Goal: Transaction & Acquisition: Purchase product/service

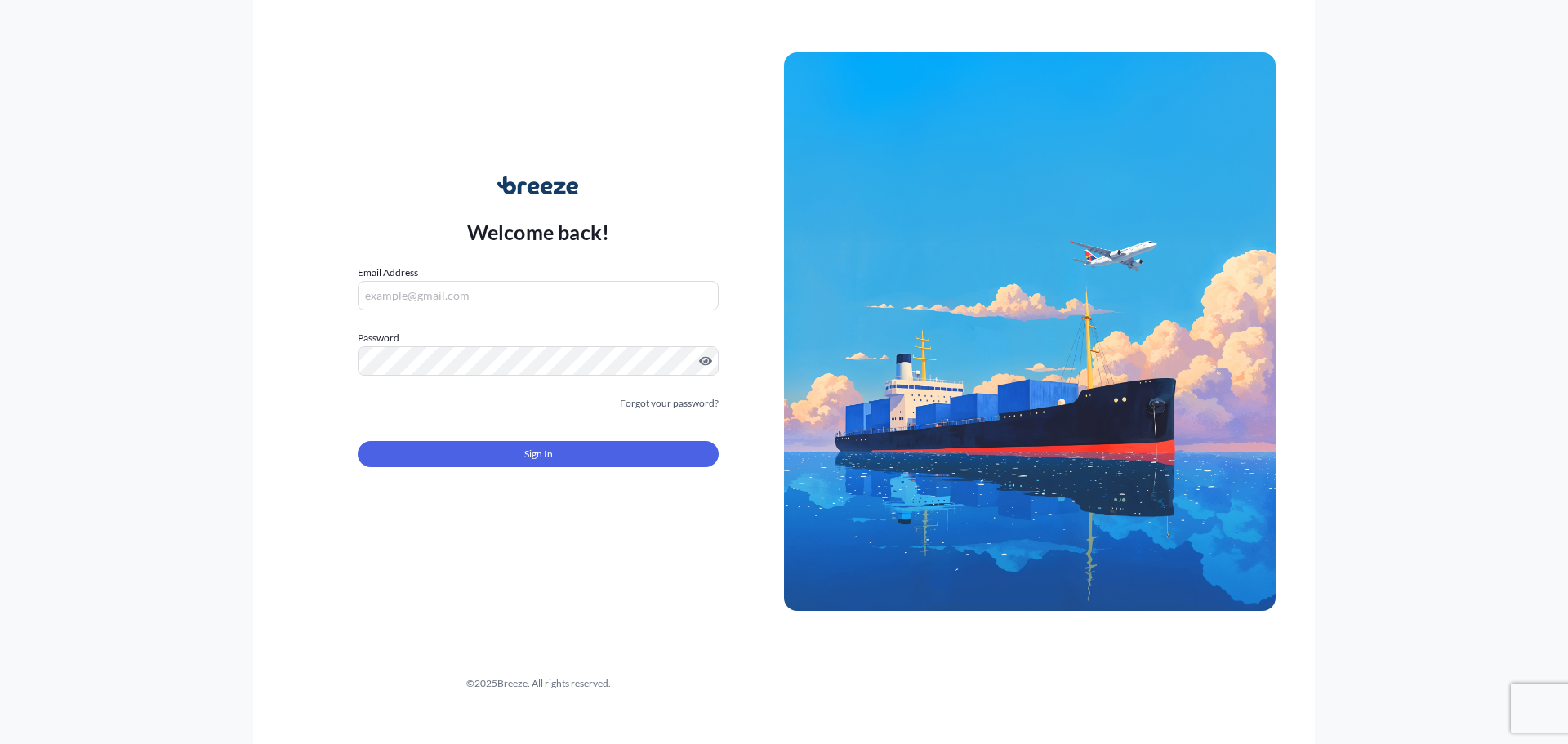
type input "[PERSON_NAME][EMAIL_ADDRESS][PERSON_NAME][DOMAIN_NAME]"
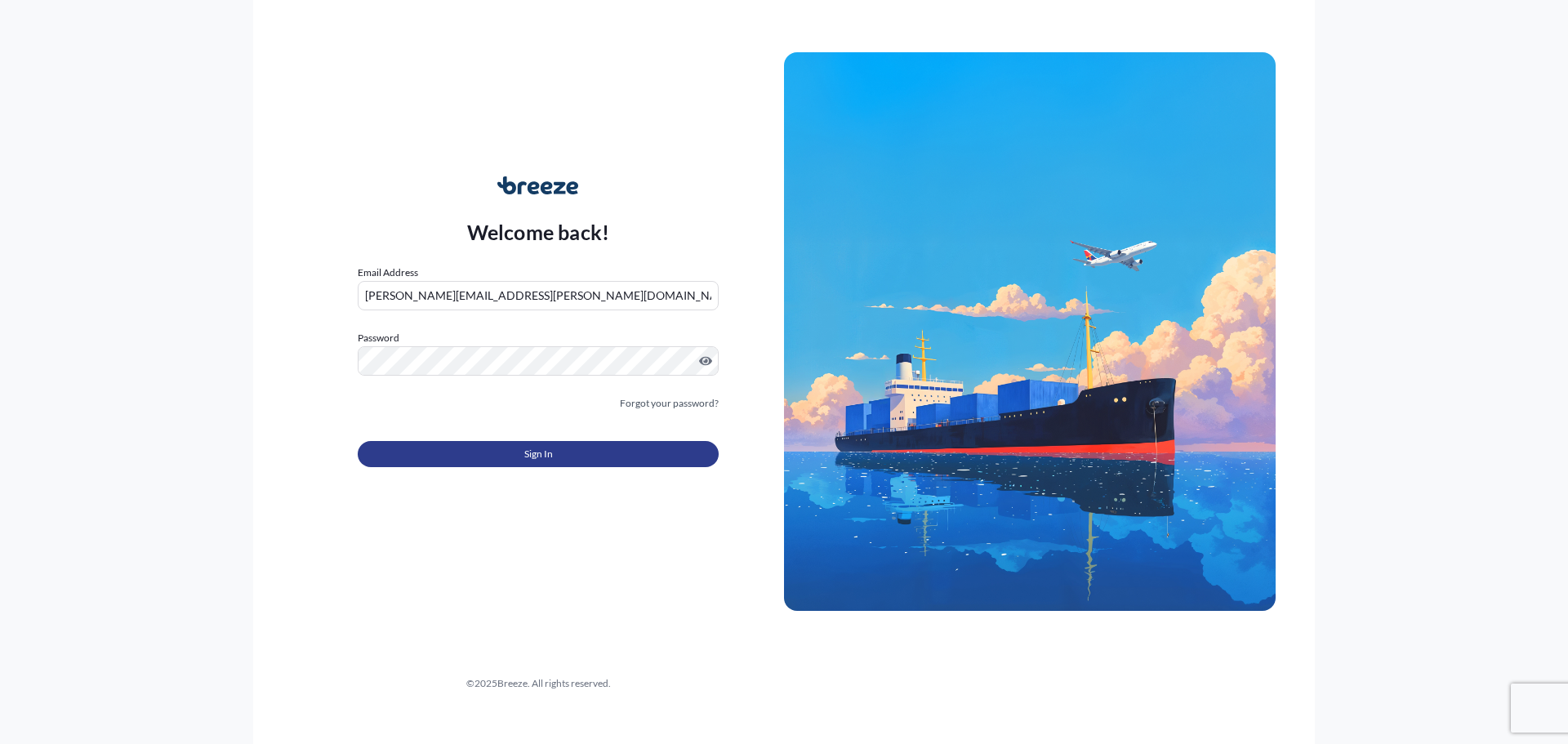
click at [570, 453] on button "Sign In" at bounding box center [537, 453] width 361 height 26
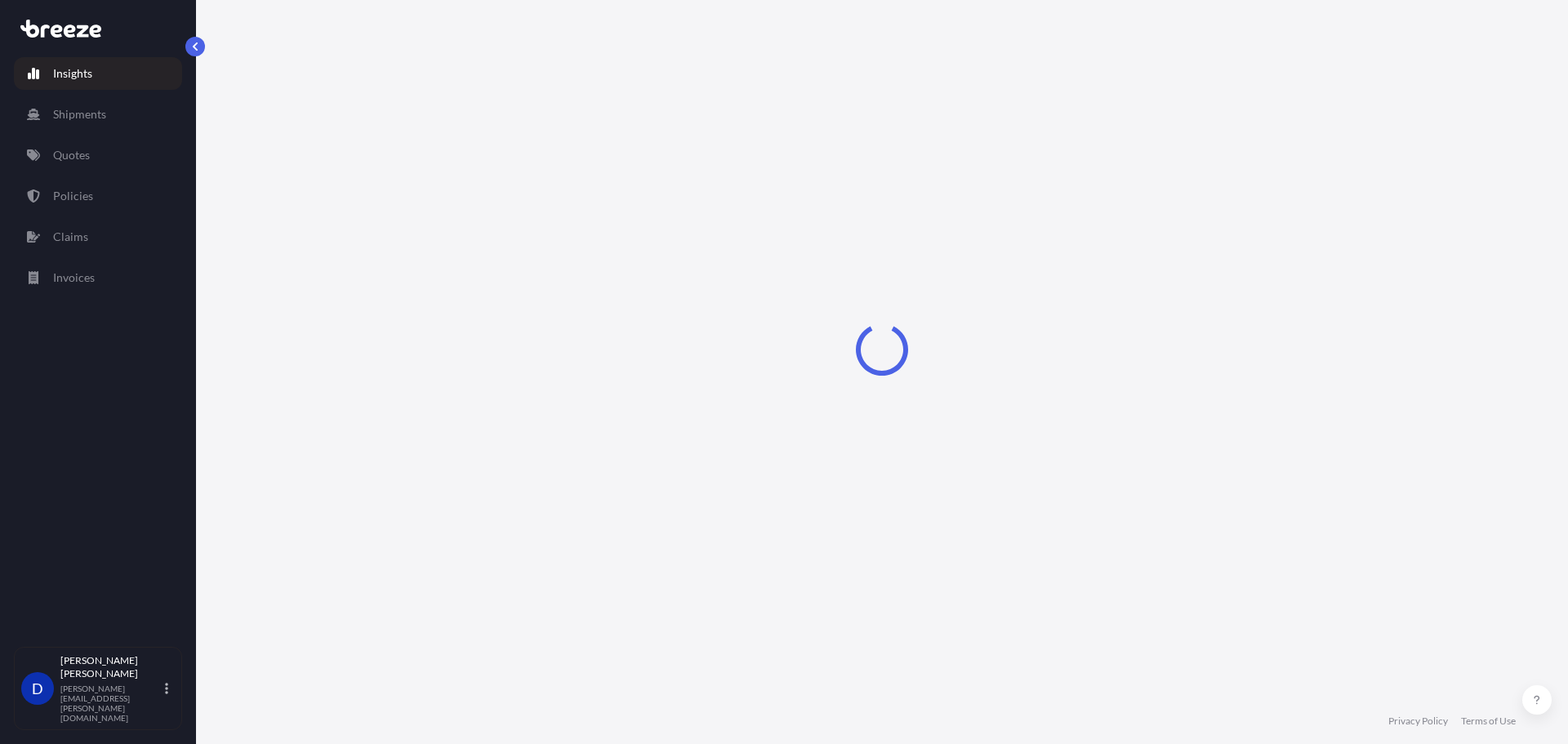
select select "2025"
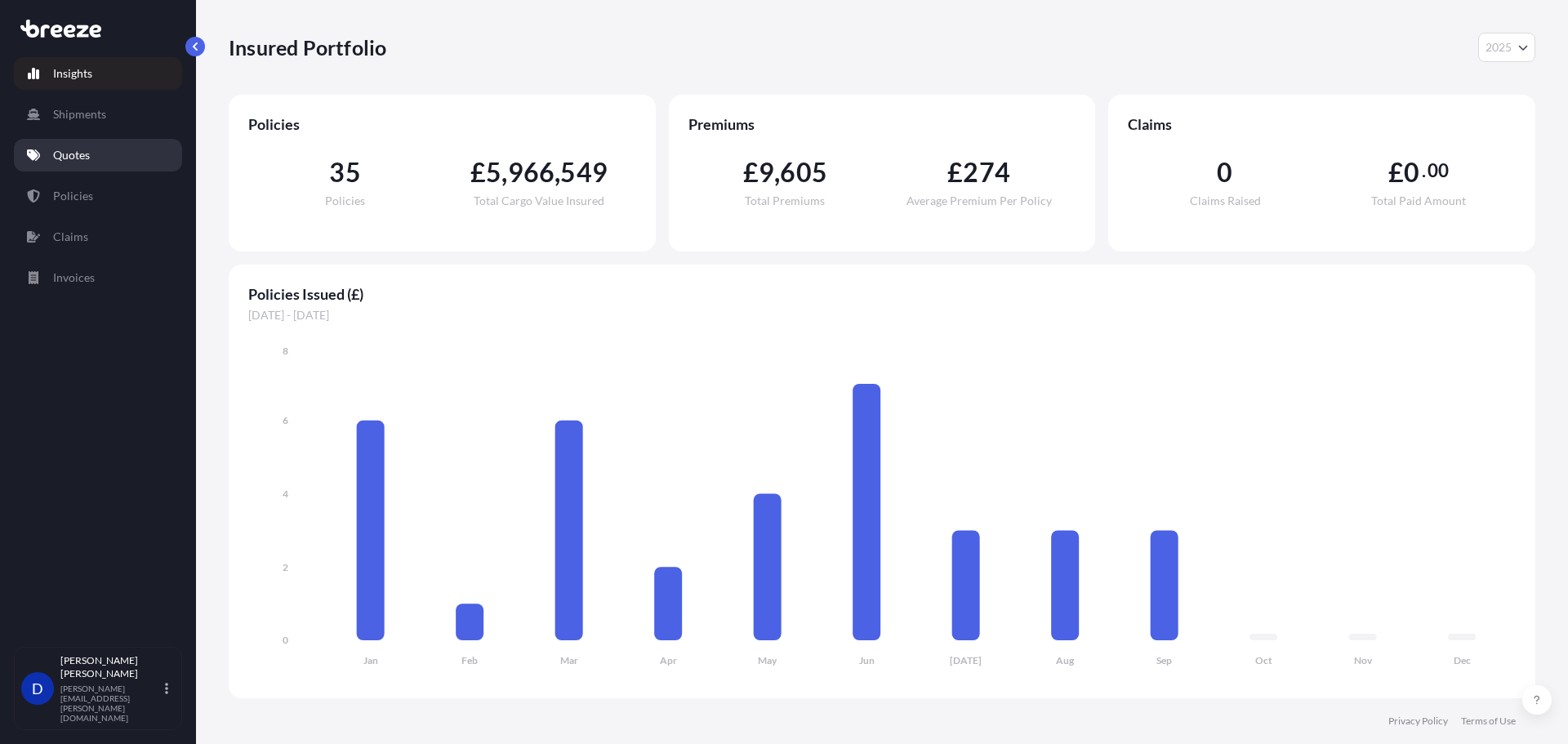
click at [129, 144] on link "Quotes" at bounding box center [97, 155] width 168 height 33
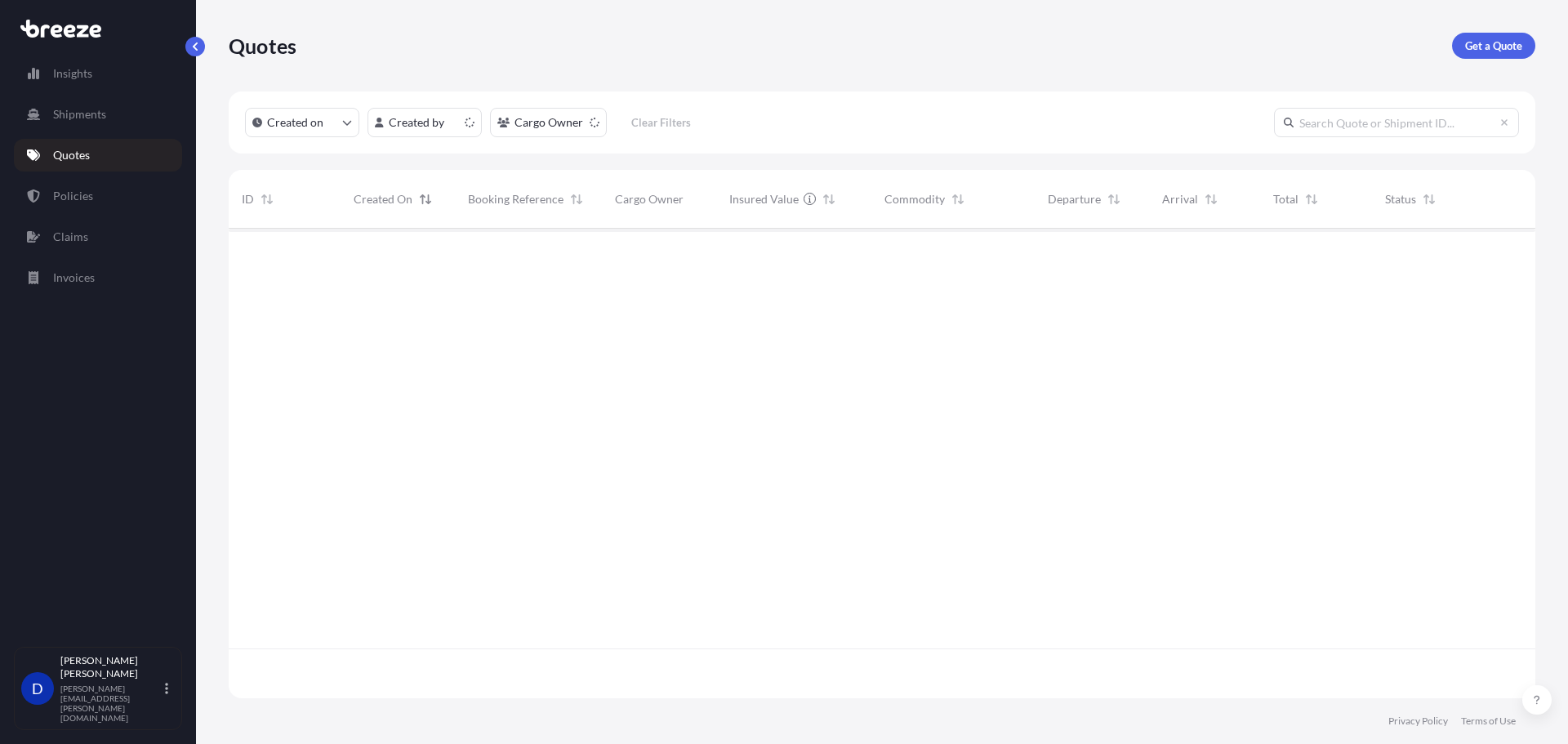
scroll to position [466, 1294]
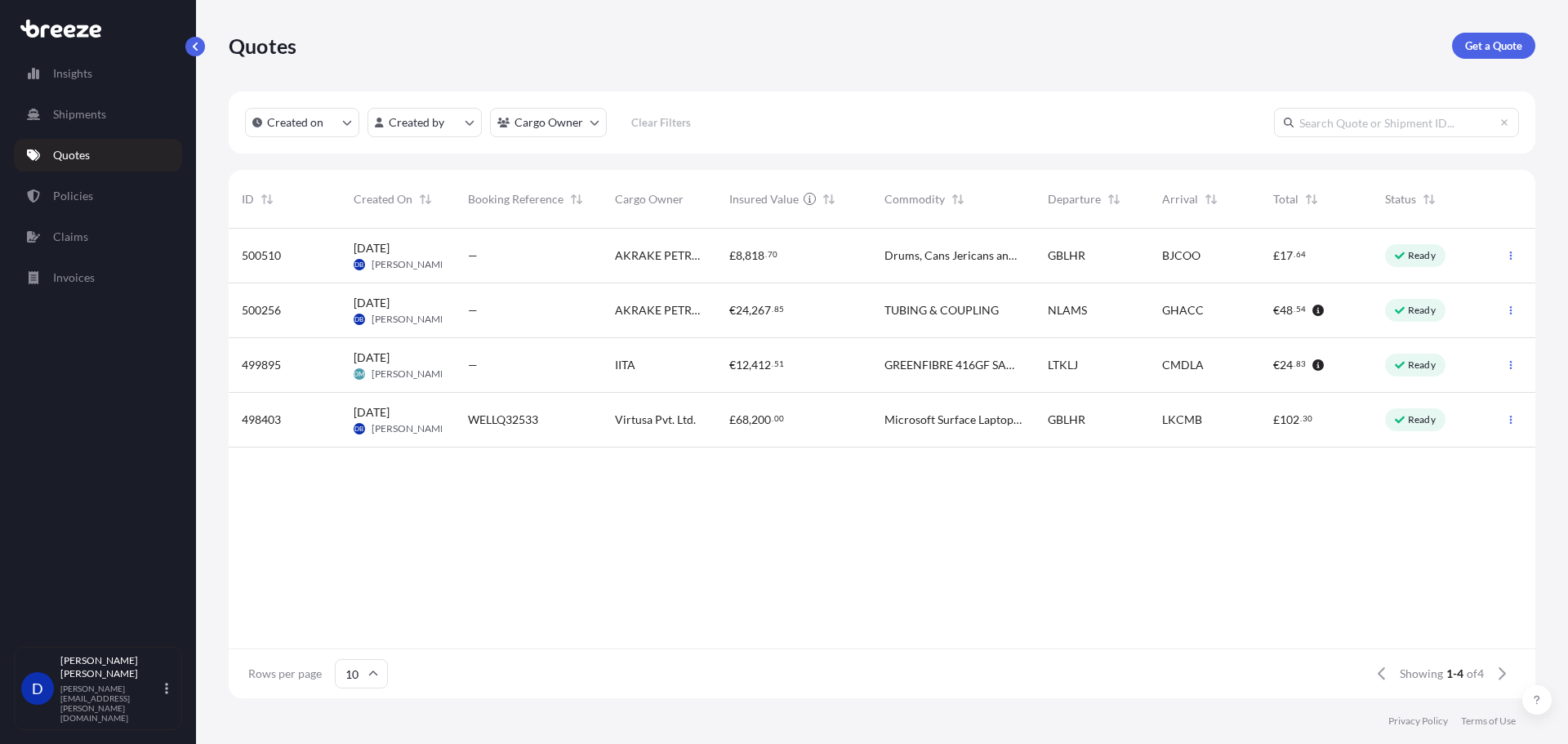
click at [1478, 53] on p "Get a Quote" at bounding box center [1494, 45] width 57 height 16
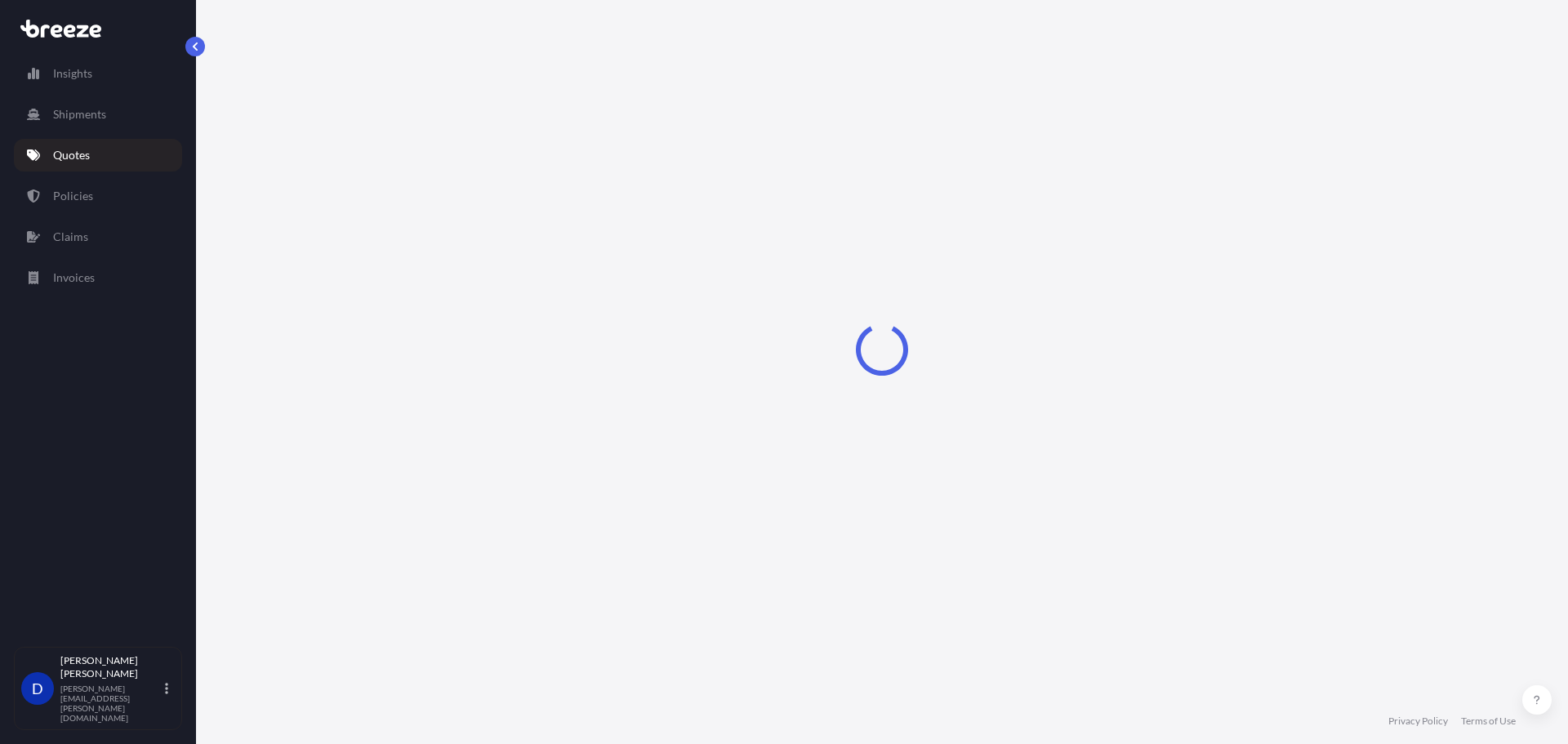
select select "Sea"
select select "1"
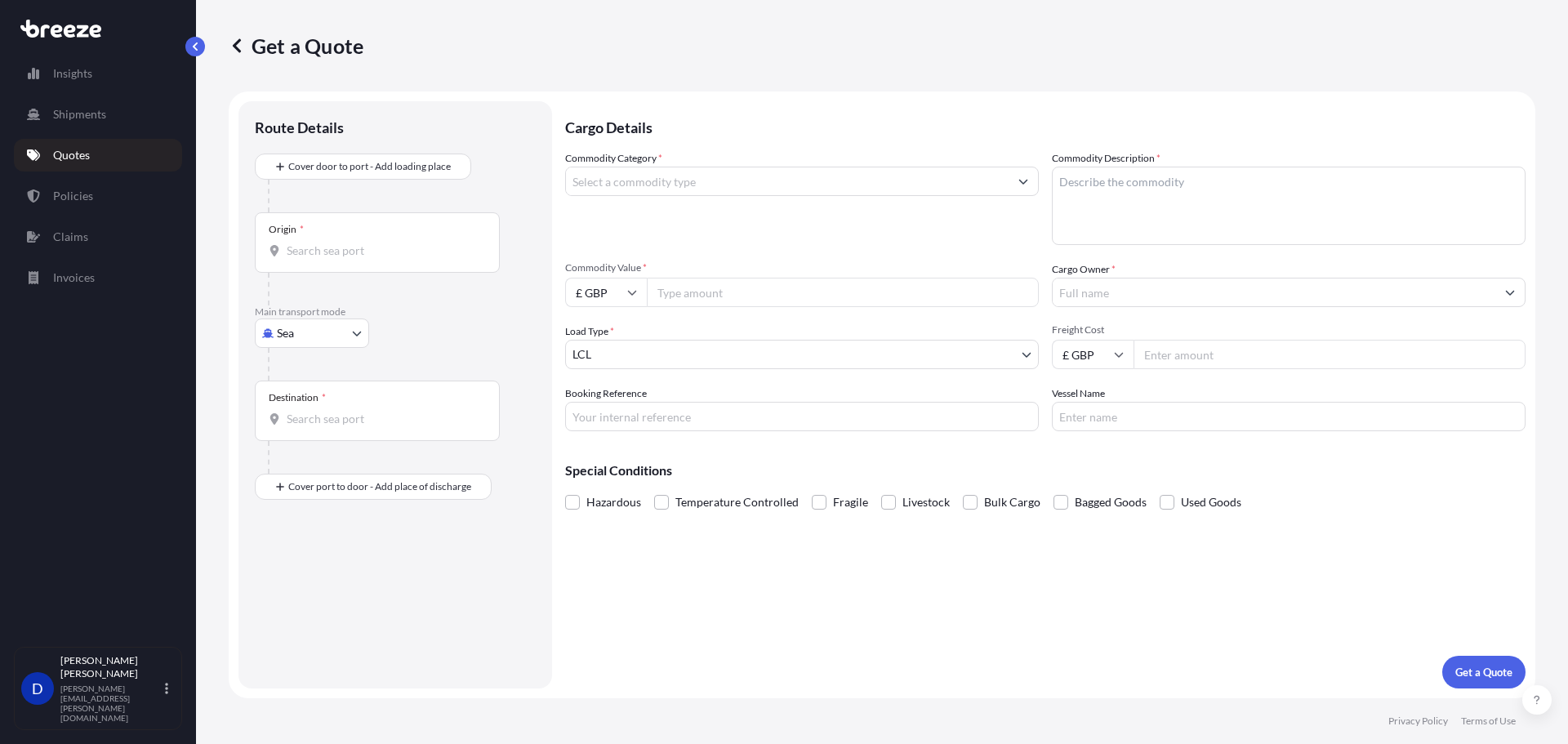
click at [411, 240] on div "Origin *" at bounding box center [378, 242] width 245 height 61
click at [411, 242] on input "Origin *" at bounding box center [383, 250] width 193 height 16
click at [447, 344] on div "Main transport mode Sea Sea Air Road Rail" at bounding box center [395, 343] width 281 height 75
click at [357, 339] on body "0 options available. Insights Shipments Quotes Policies Claims Invoices D [PERS…" at bounding box center [784, 372] width 1568 height 744
click at [343, 425] on div "Road" at bounding box center [312, 434] width 101 height 30
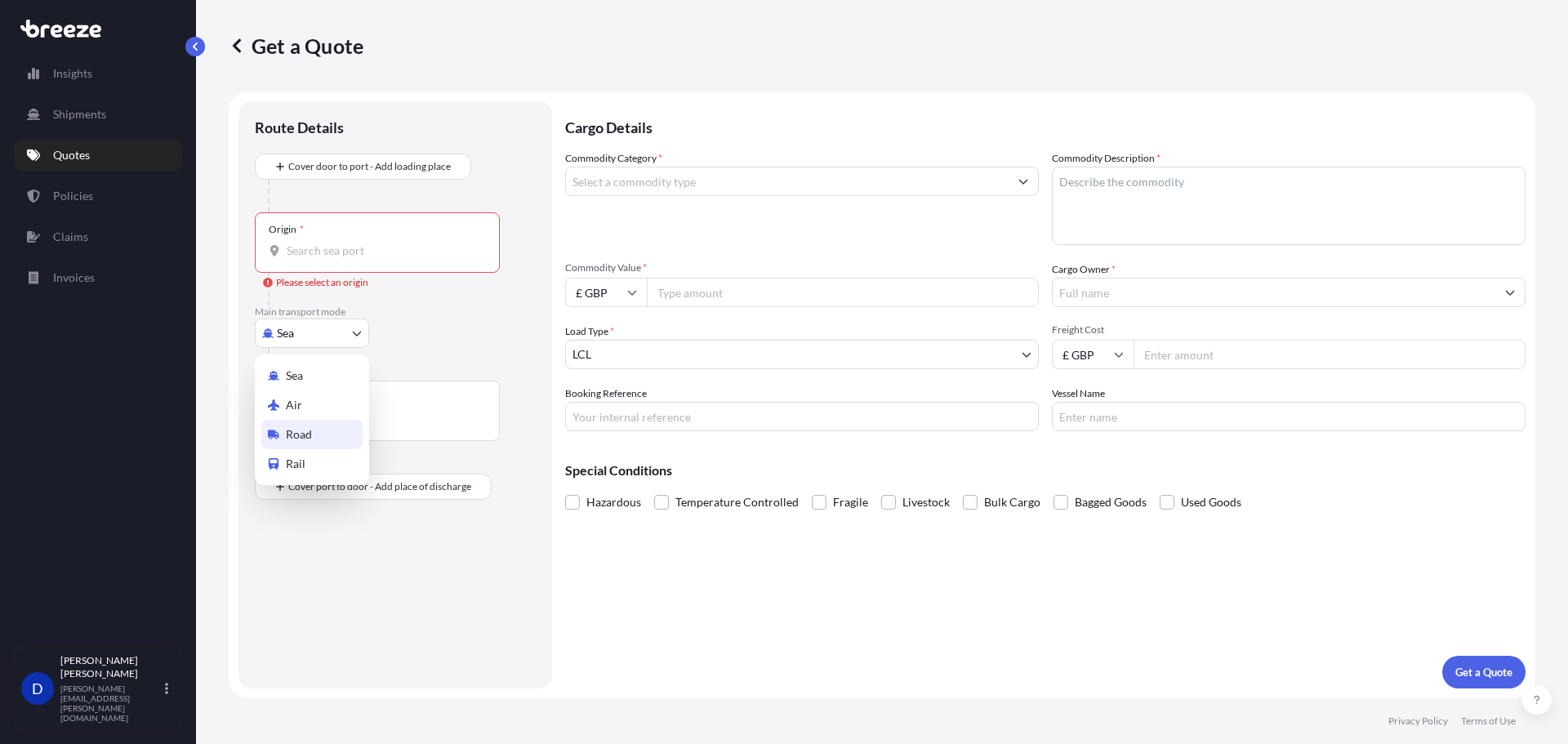
select select "Road"
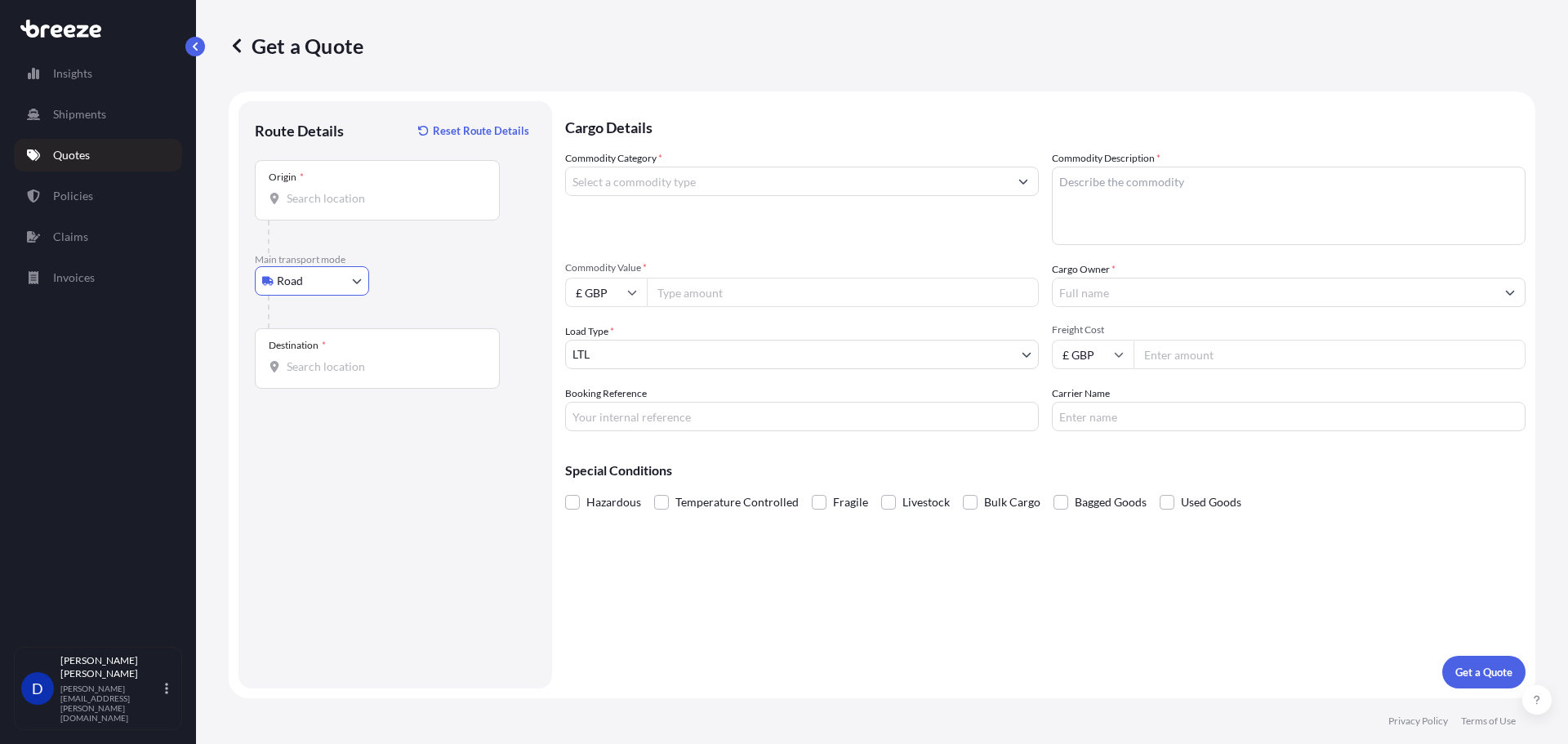
click at [356, 356] on div "Destination *" at bounding box center [378, 359] width 245 height 61
click at [356, 358] on input "Destination *" at bounding box center [383, 366] width 193 height 16
paste input "[STREET_ADDRESS]"
drag, startPoint x: 483, startPoint y: 367, endPoint x: 265, endPoint y: 361, distance: 218.1
click at [265, 361] on div "Destination * [STREET_ADDRESS]" at bounding box center [378, 359] width 245 height 61
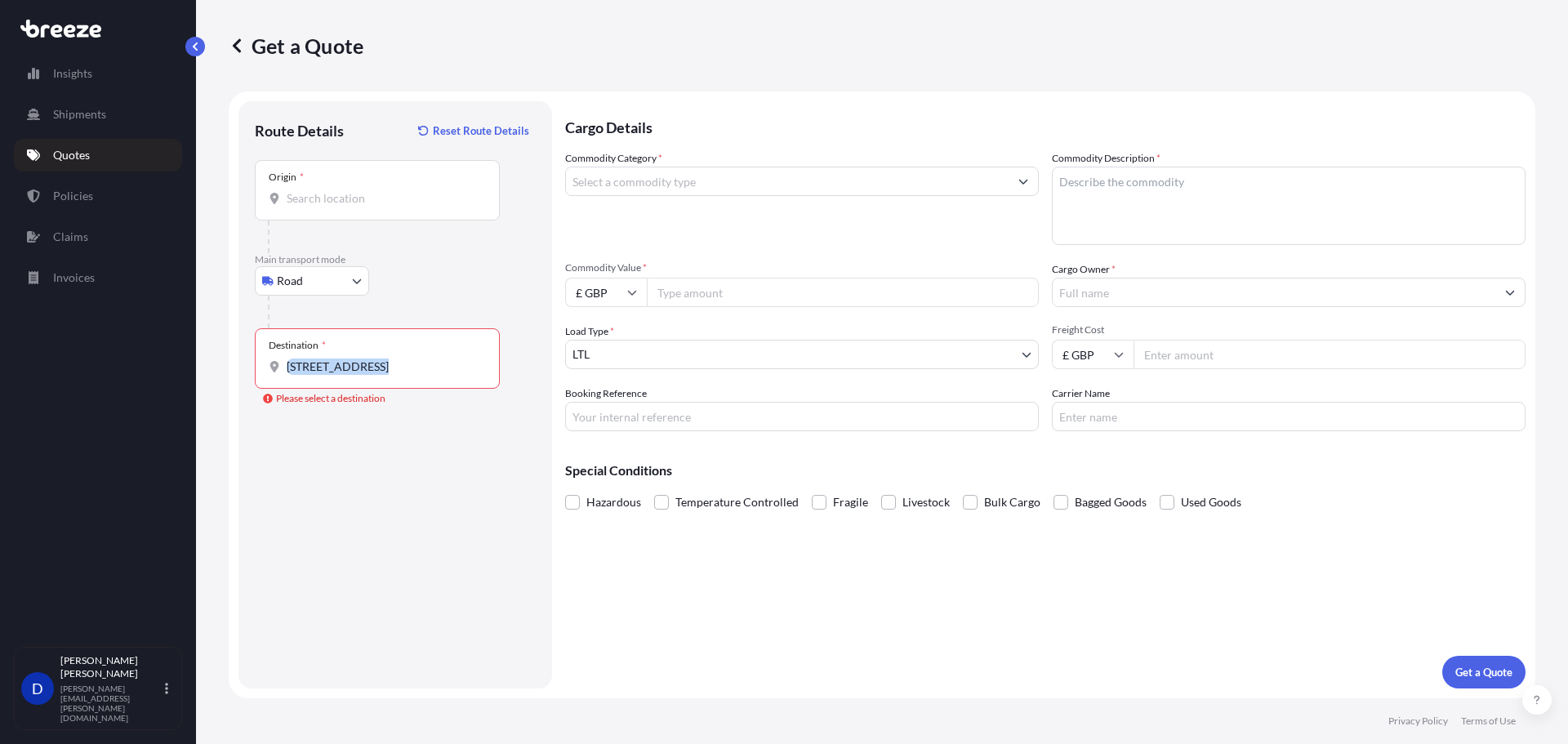
copy label
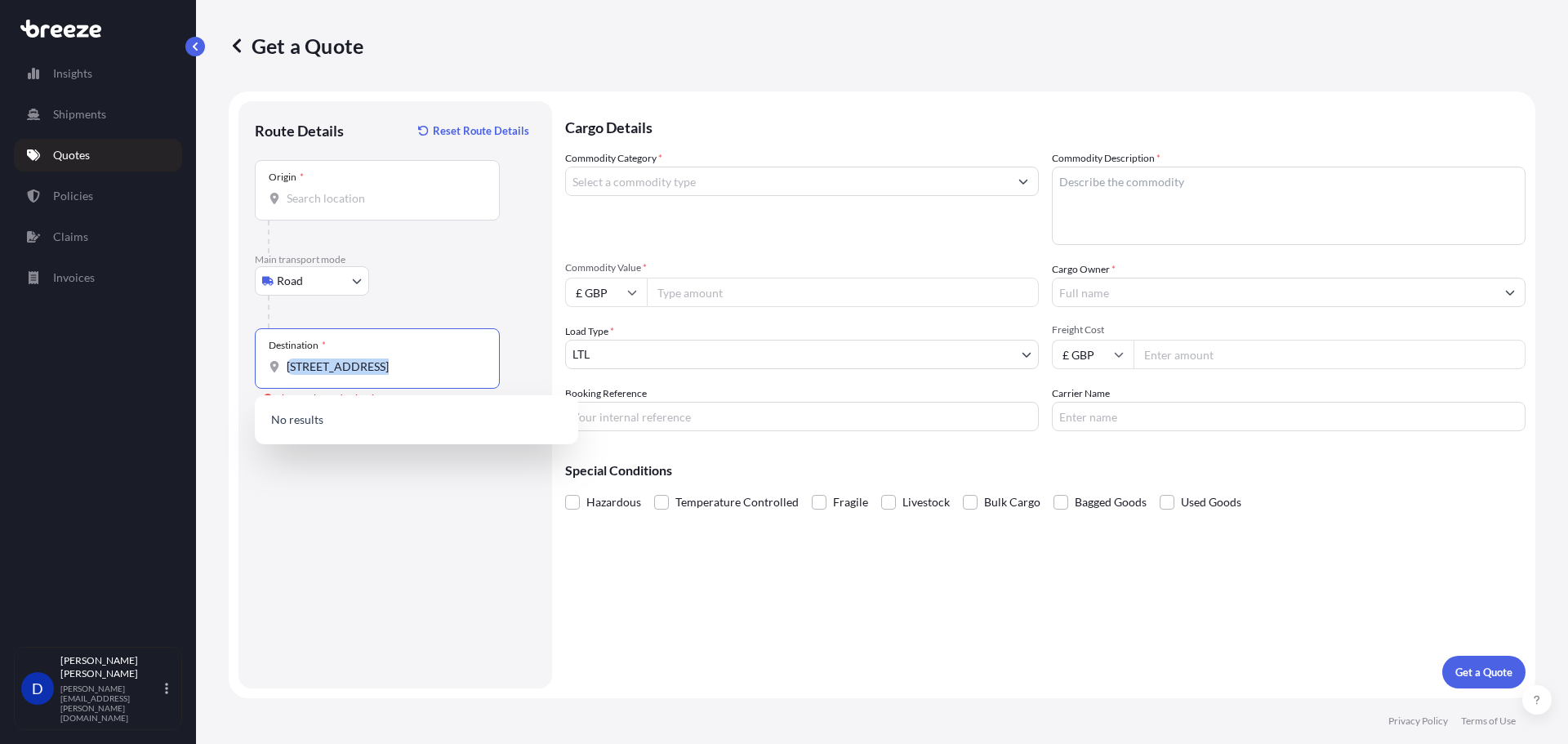
drag, startPoint x: 324, startPoint y: 363, endPoint x: 300, endPoint y: 359, distance: 24.3
click at [321, 363] on input "[STREET_ADDRESS]" at bounding box center [383, 366] width 193 height 16
click at [293, 361] on input "[STREET_ADDRESS]" at bounding box center [383, 366] width 193 height 16
drag, startPoint x: 291, startPoint y: 367, endPoint x: 569, endPoint y: 372, distance: 278.0
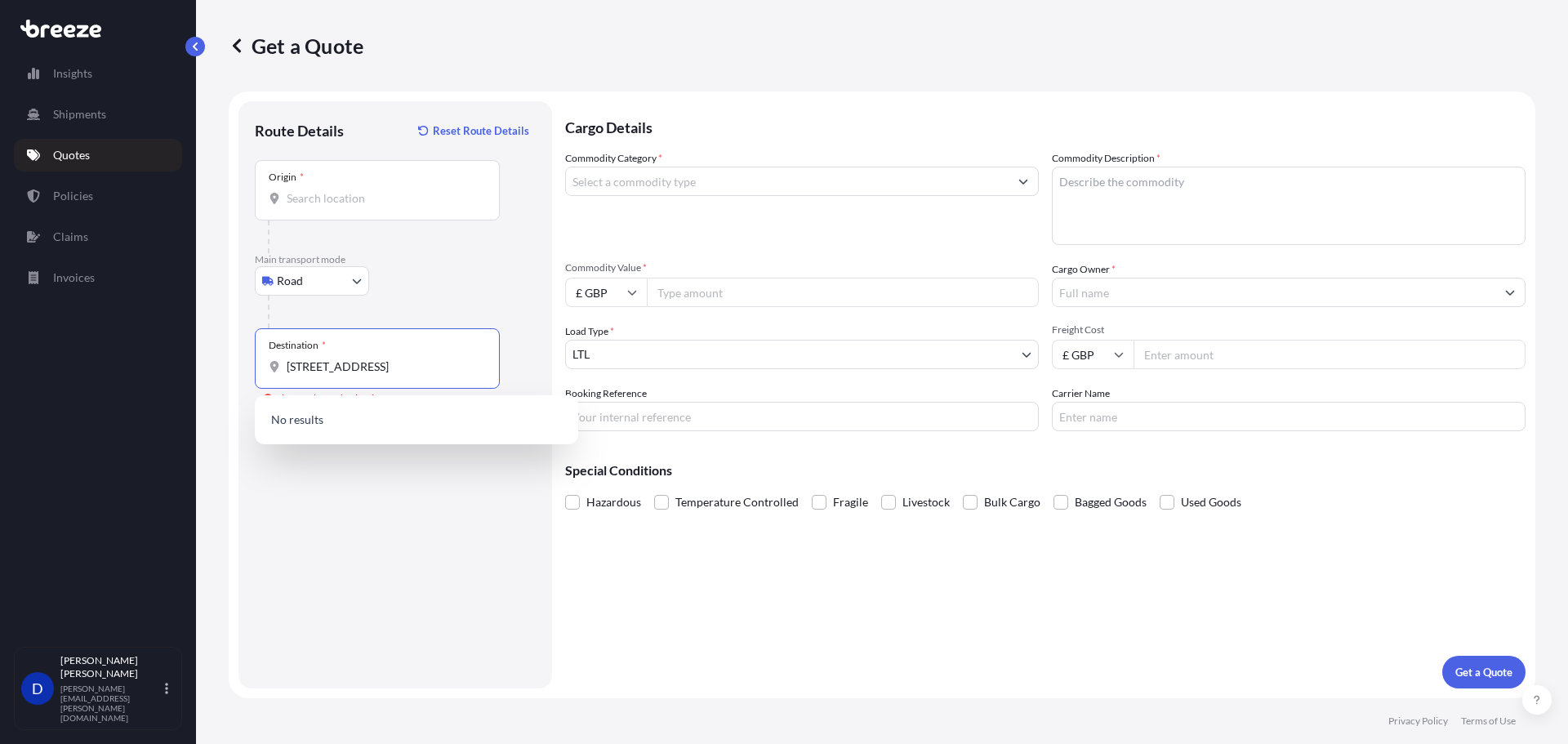
click at [607, 378] on form "Route Details Reset Route Details Place of loading Road Road Rail Origin * Main…" at bounding box center [882, 394] width 1307 height 606
drag, startPoint x: 451, startPoint y: 363, endPoint x: 442, endPoint y: 363, distance: 9.0
click at [450, 362] on input "[STREET_ADDRESS]" at bounding box center [383, 366] width 193 height 16
click at [457, 365] on input "[STREET_ADDRESS]" at bounding box center [383, 366] width 193 height 16
drag, startPoint x: 458, startPoint y: 361, endPoint x: 539, endPoint y: 373, distance: 81.9
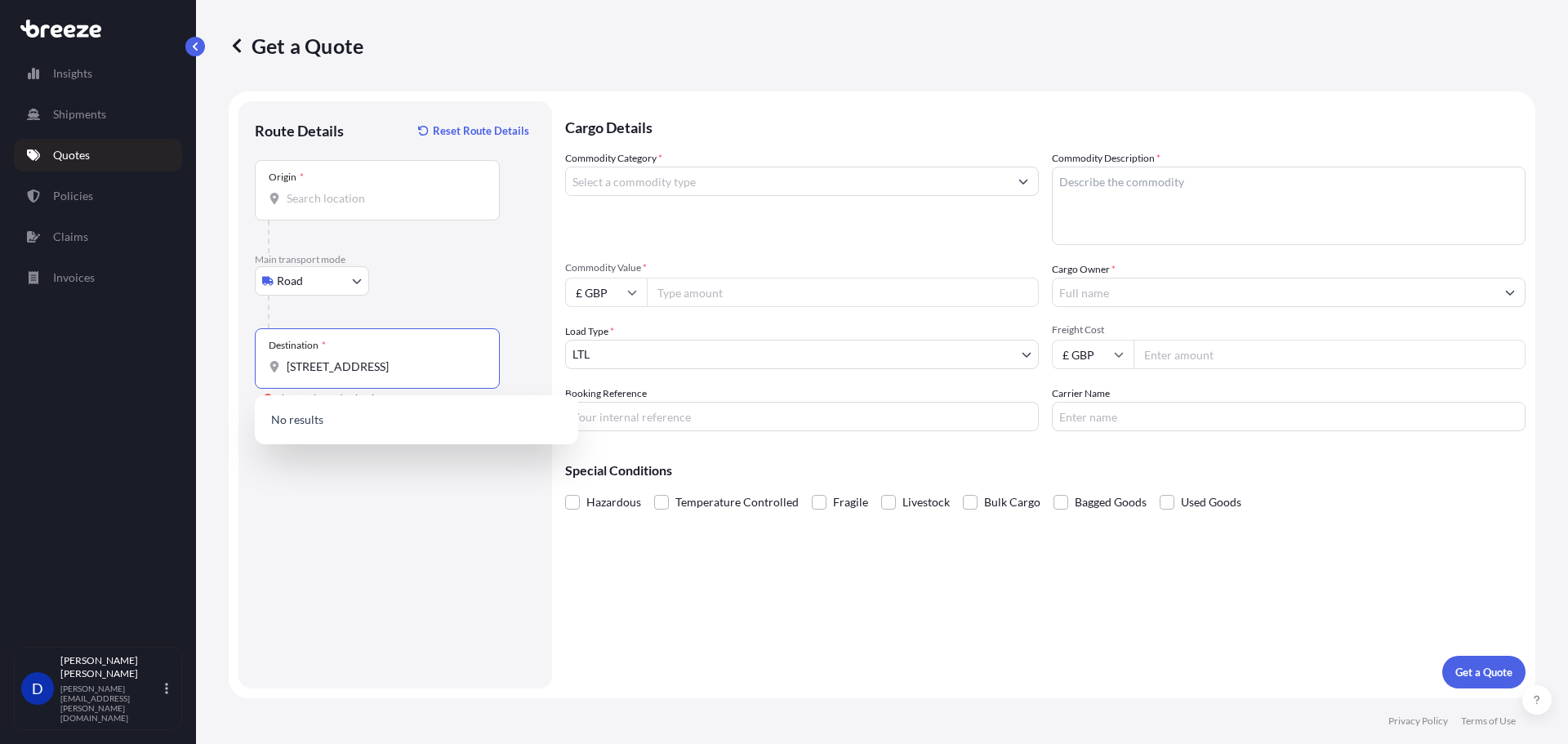
click at [517, 368] on div "Destination * [STREET_ADDRESS] Please select a destination" at bounding box center [395, 359] width 281 height 61
click at [412, 426] on span "[STREET_ADDRESS]" at bounding box center [361, 421] width 102 height 16
type input "[STREET_ADDRESS]"
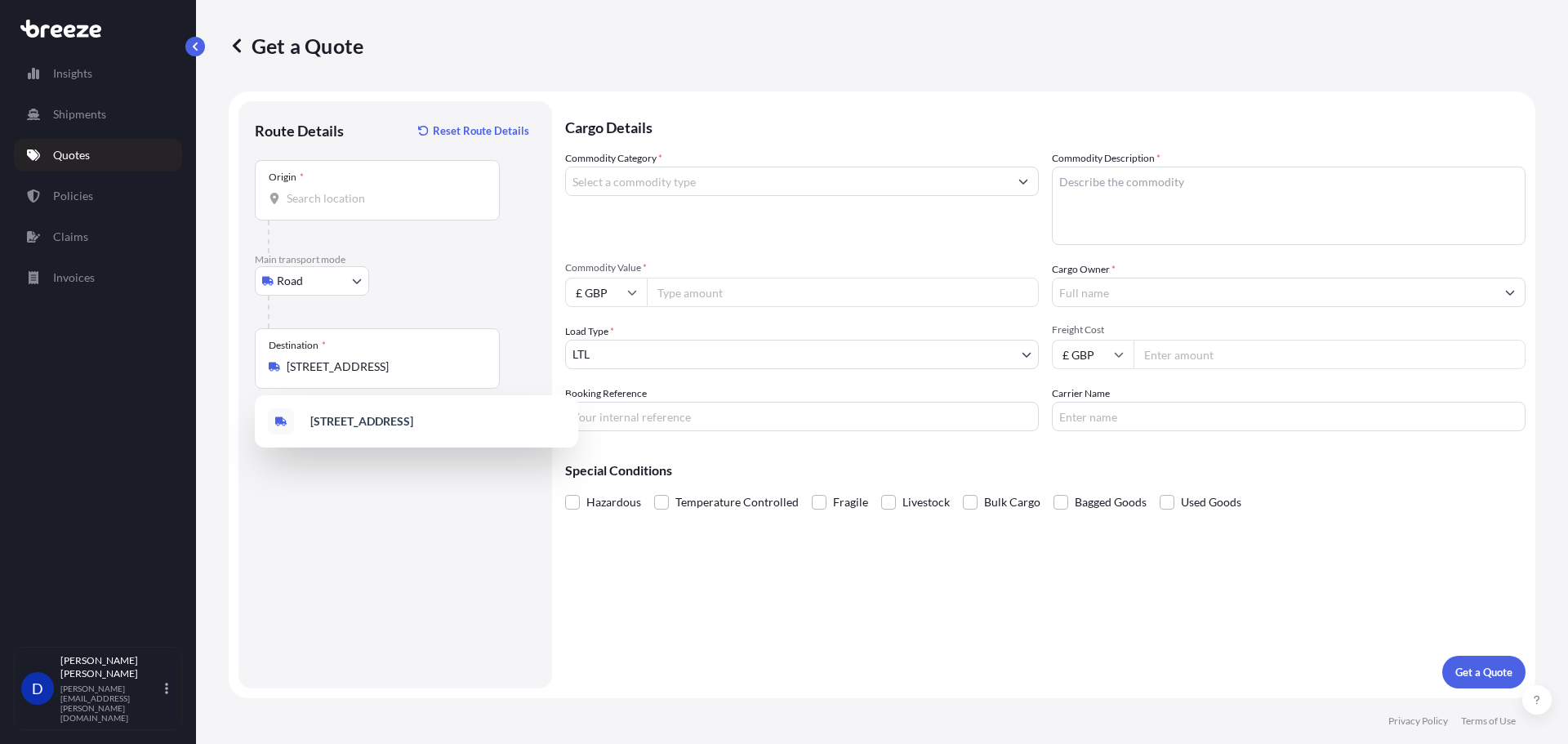
click at [698, 291] on input "Commodity Value *" at bounding box center [843, 292] width 392 height 30
click at [451, 184] on div "Origin *" at bounding box center [378, 190] width 245 height 61
click at [451, 190] on input "Origin *" at bounding box center [383, 198] width 193 height 16
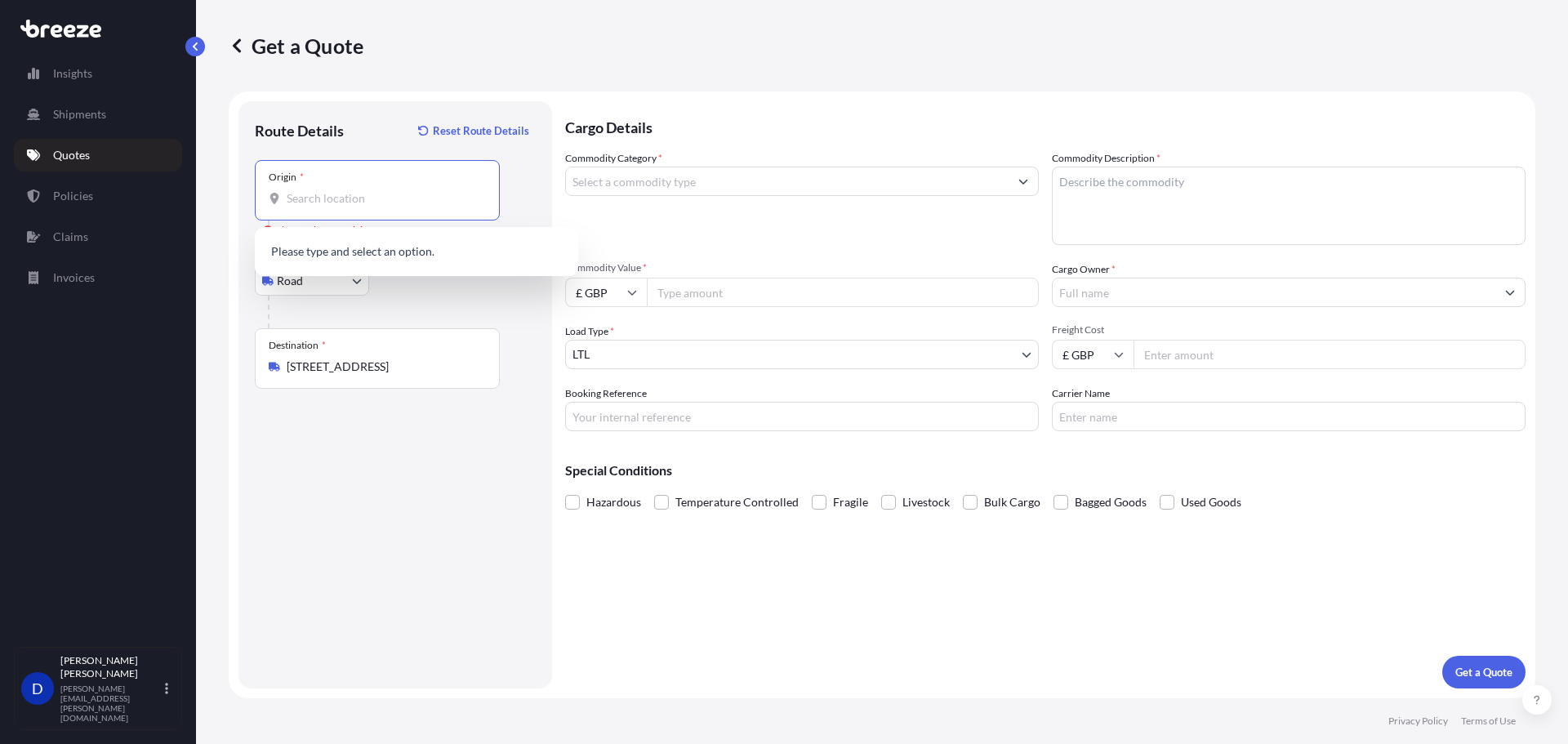
click at [324, 200] on input "Origin * Please select an origin" at bounding box center [383, 198] width 193 height 16
paste input "Technimove, [STREET_ADDRESS]"
drag, startPoint x: 408, startPoint y: 198, endPoint x: 215, endPoint y: 188, distance: 193.3
click at [215, 188] on div "Get a Quote Route Details Reset Route Details Place of loading Road Road Rail O…" at bounding box center [882, 349] width 1372 height 698
click at [339, 190] on input "Technimove, [STREET_ADDRESS]" at bounding box center [383, 198] width 193 height 16
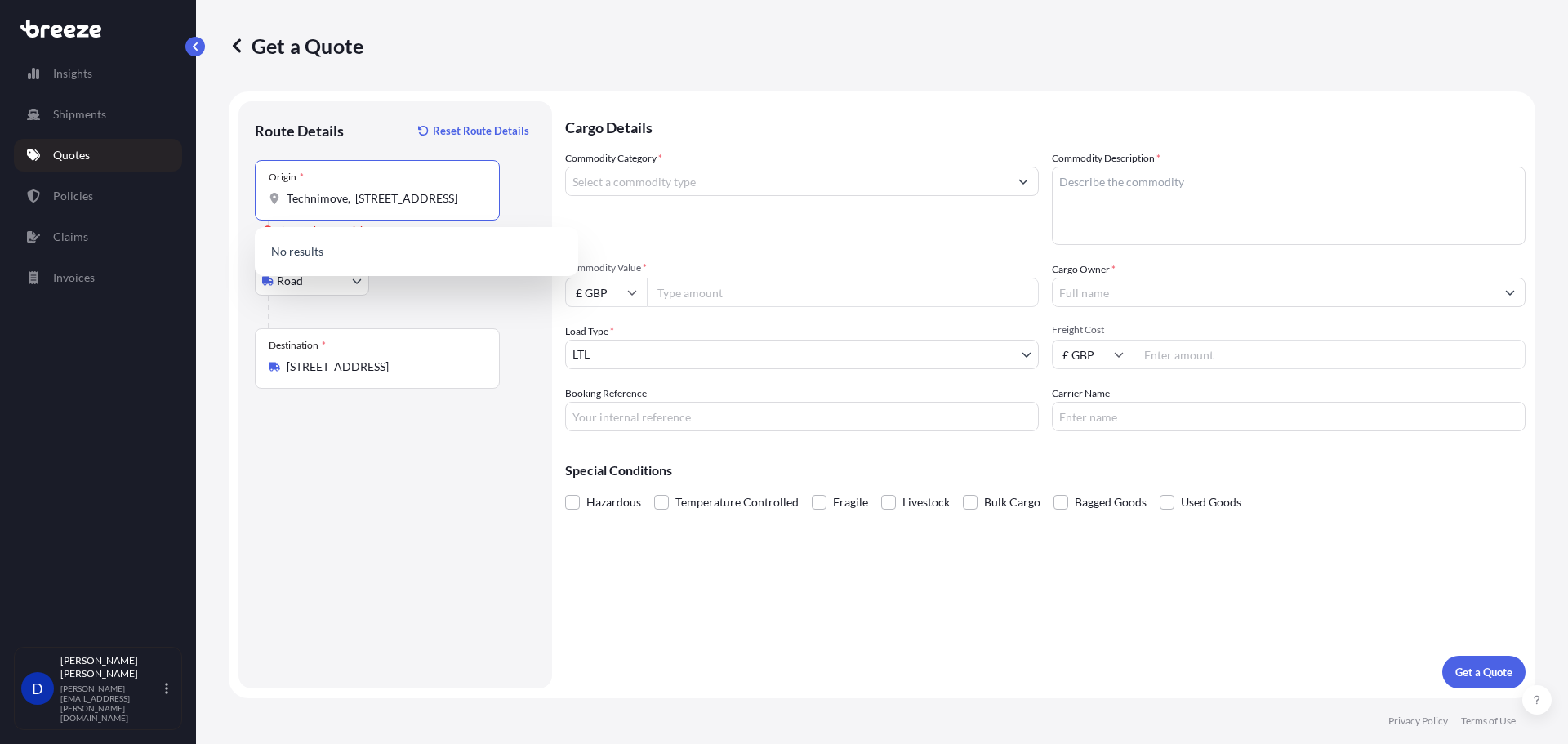
drag, startPoint x: 354, startPoint y: 199, endPoint x: 213, endPoint y: 198, distance: 141.0
click at [213, 198] on div "Get a Quote Route Details Reset Route Details Place of loading Road Road Rail O…" at bounding box center [882, 349] width 1372 height 698
click at [403, 241] on div "[STREET_ADDRESS]" at bounding box center [416, 253] width 310 height 39
type input "[STREET_ADDRESS]"
click at [650, 179] on input "Commodity Category *" at bounding box center [787, 181] width 443 height 30
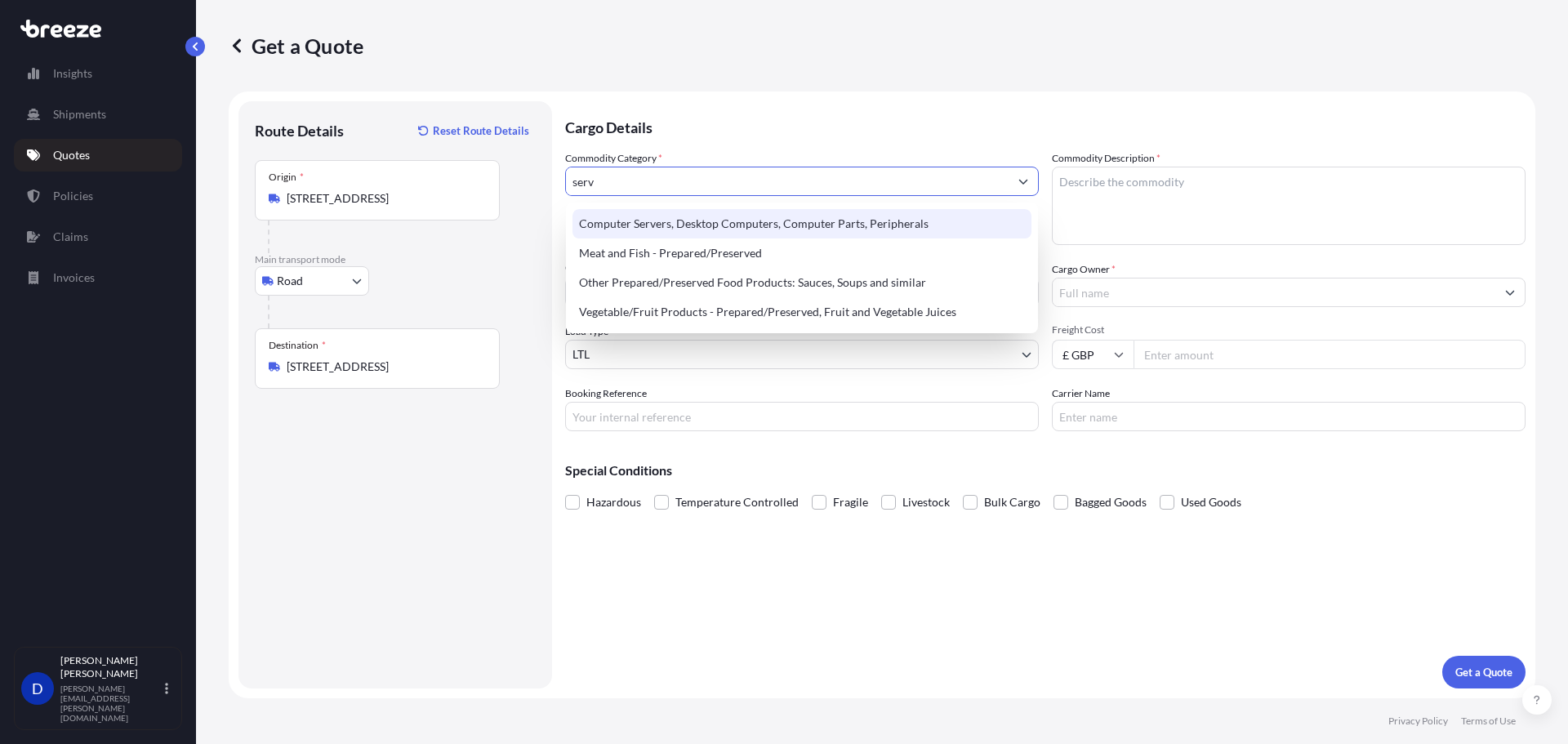
click at [689, 222] on div "Computer Servers, Desktop Computers, Computer Parts, Peripherals" at bounding box center [802, 223] width 459 height 30
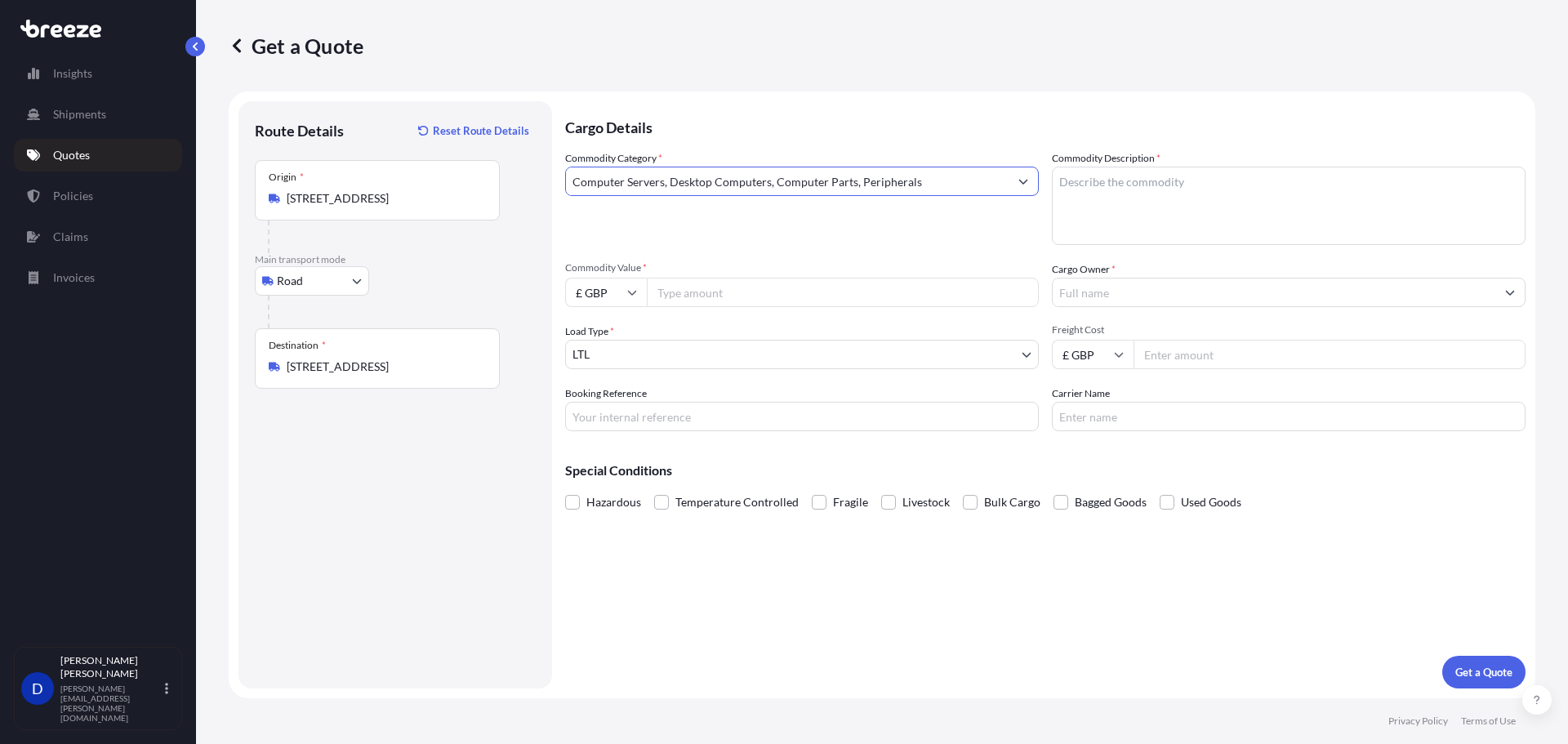
type input "Computer Servers, Desktop Computers, Computer Parts, Peripherals"
click at [1178, 183] on textarea "Commodity Description *" at bounding box center [1288, 205] width 474 height 79
drag, startPoint x: 1481, startPoint y: 166, endPoint x: 1264, endPoint y: 223, distance: 224.4
click at [1481, 166] on div "Commodity Description *" at bounding box center [1288, 198] width 474 height 95
click at [1135, 228] on textarea "Commodity Description *" at bounding box center [1288, 205] width 474 height 79
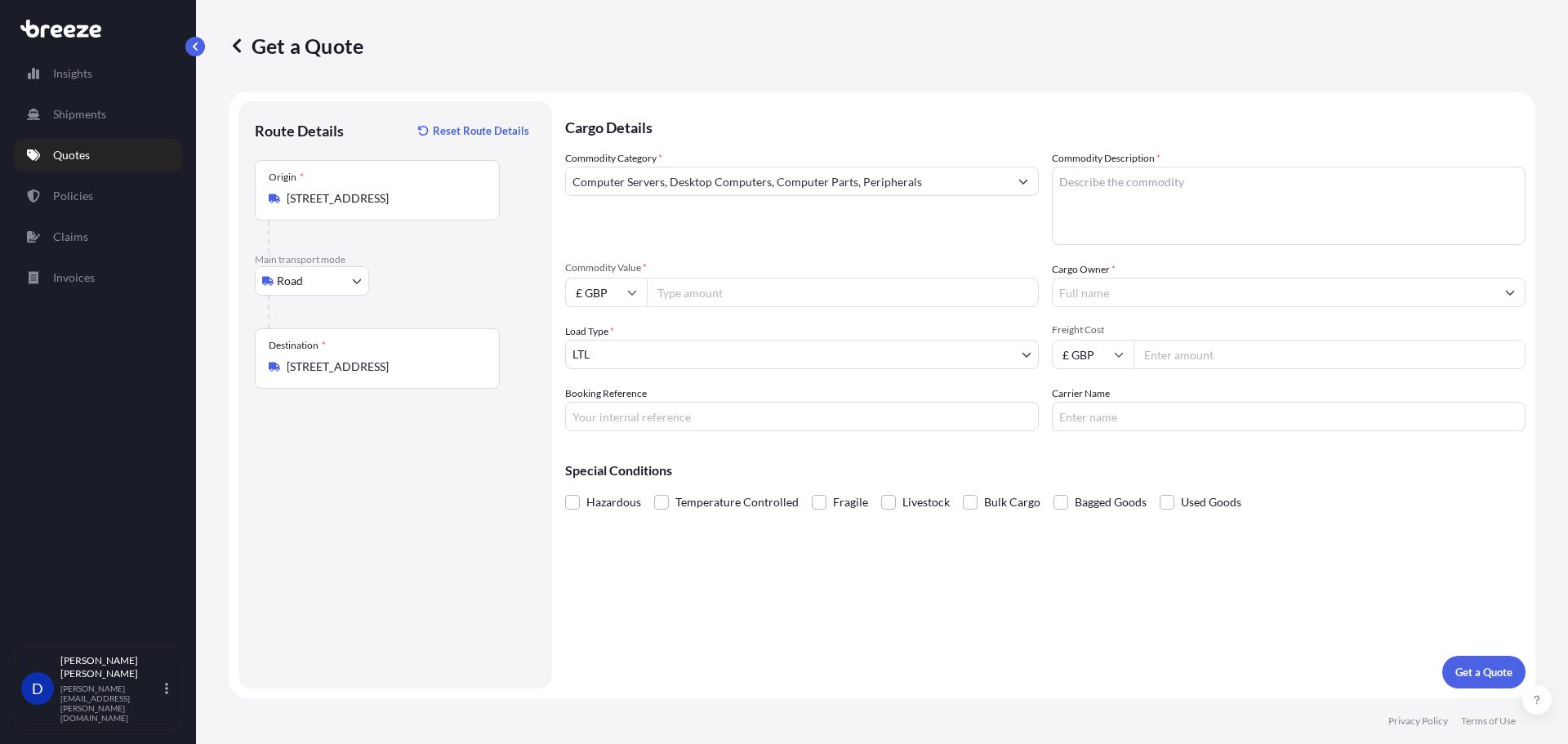
paste textarea "HPEDL380 MSA ARRAY"
click at [1059, 197] on textarea "HPEDL380 MSA ARRAY" at bounding box center [1288, 205] width 474 height 79
type textarea "HPEDL380 and 3 x MSA ARRAY"
click at [1135, 286] on input "Cargo Owner *" at bounding box center [1274, 292] width 443 height 30
drag, startPoint x: 1389, startPoint y: 182, endPoint x: 1342, endPoint y: 266, distance: 96.3
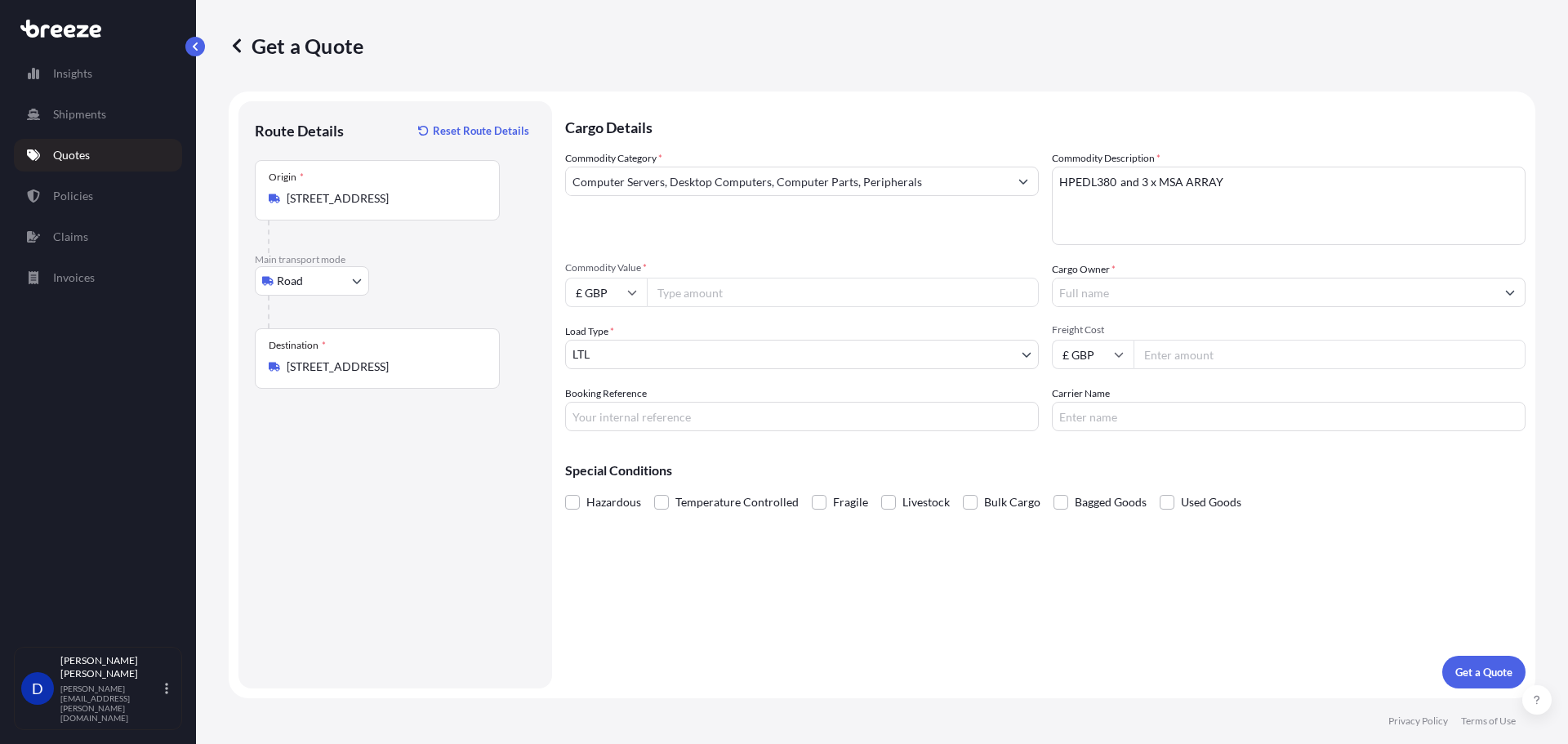
click at [1389, 182] on textarea "HPEDL380 and 3 x MSA ARRAY" at bounding box center [1288, 205] width 474 height 79
click at [1097, 301] on input "Cargo Owner *" at bounding box center [1274, 292] width 443 height 30
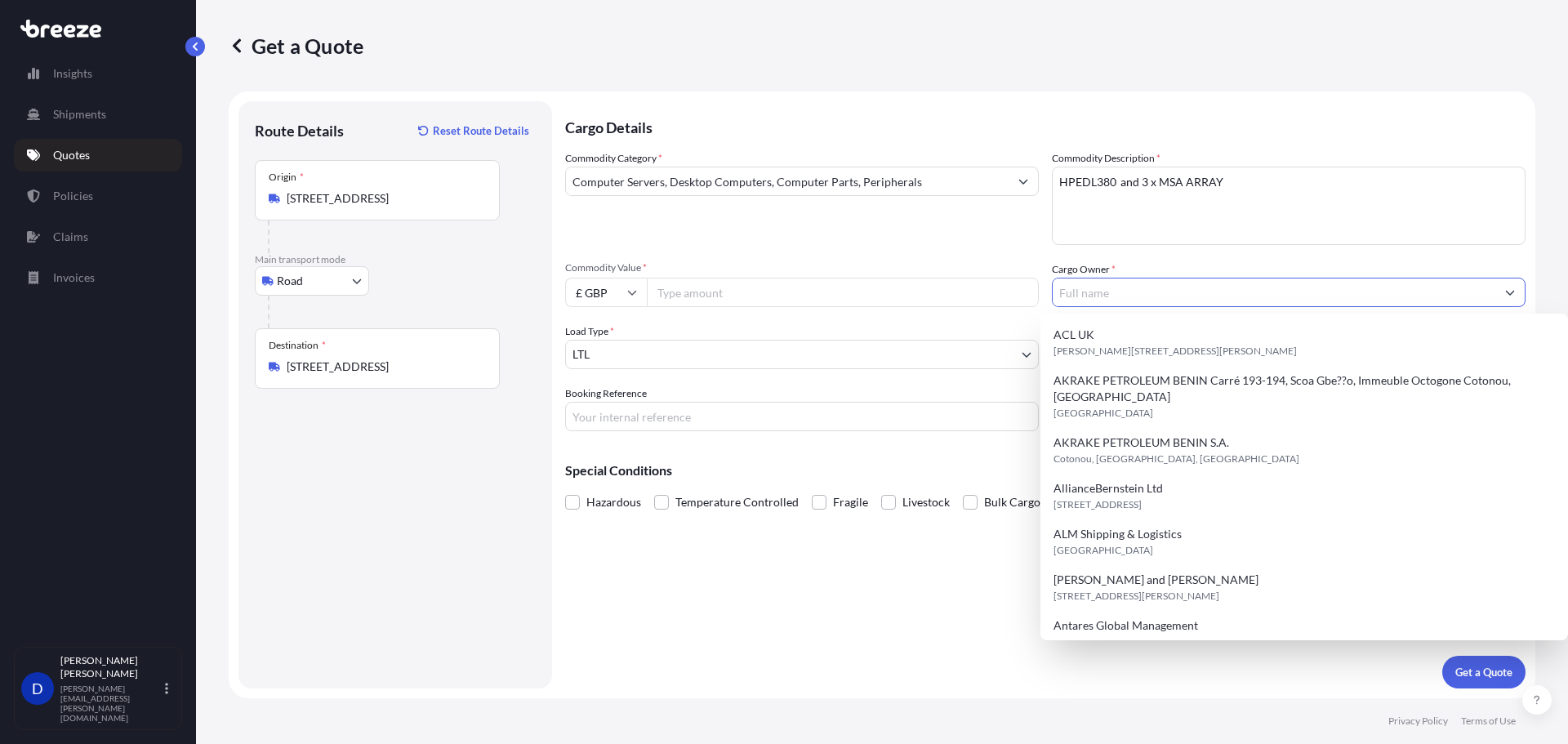
paste input "LIBERTY SPECIALTY MARKETS LTD"
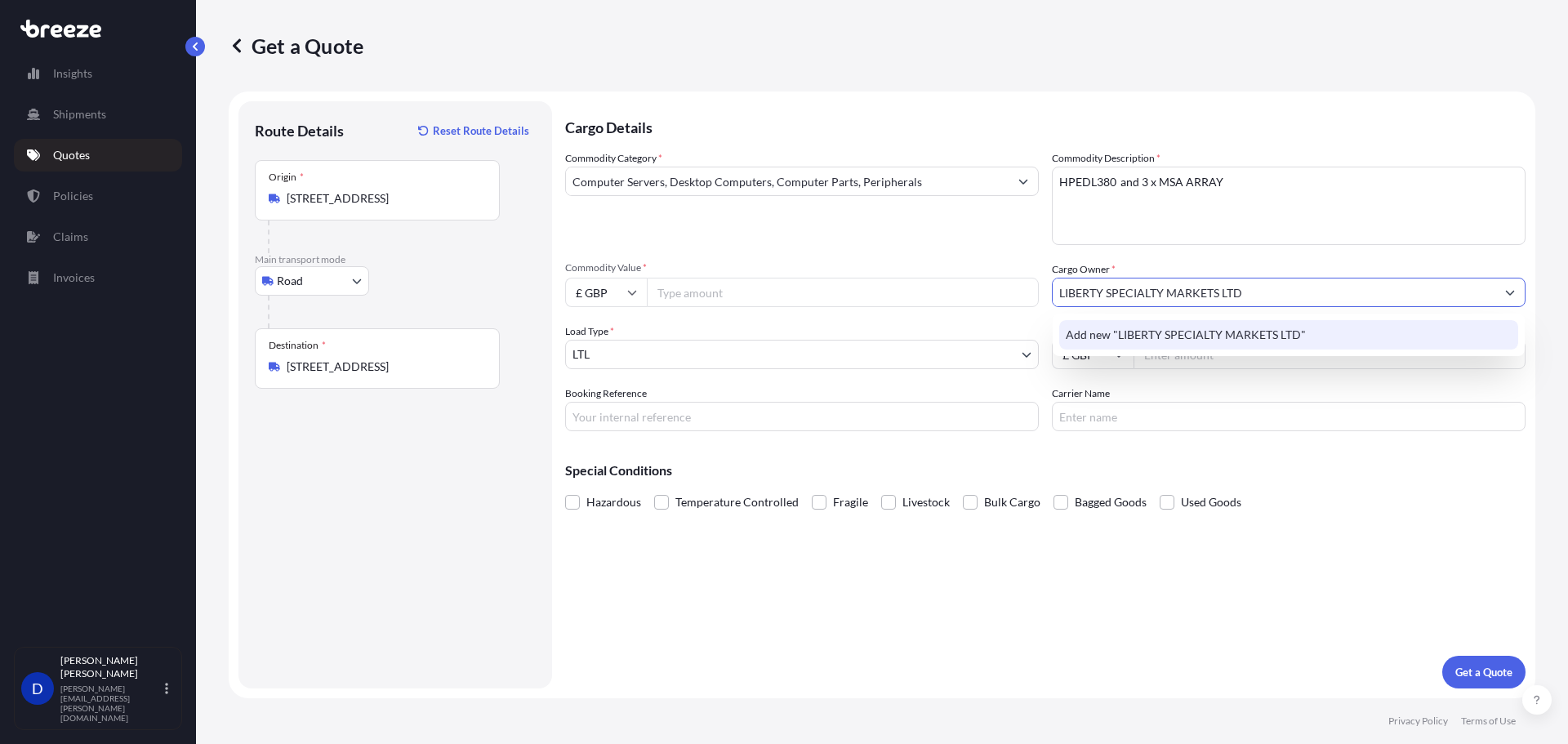
click at [1152, 334] on span "Add new "LIBERTY SPECIALTY MARKETS LTD"" at bounding box center [1185, 334] width 240 height 16
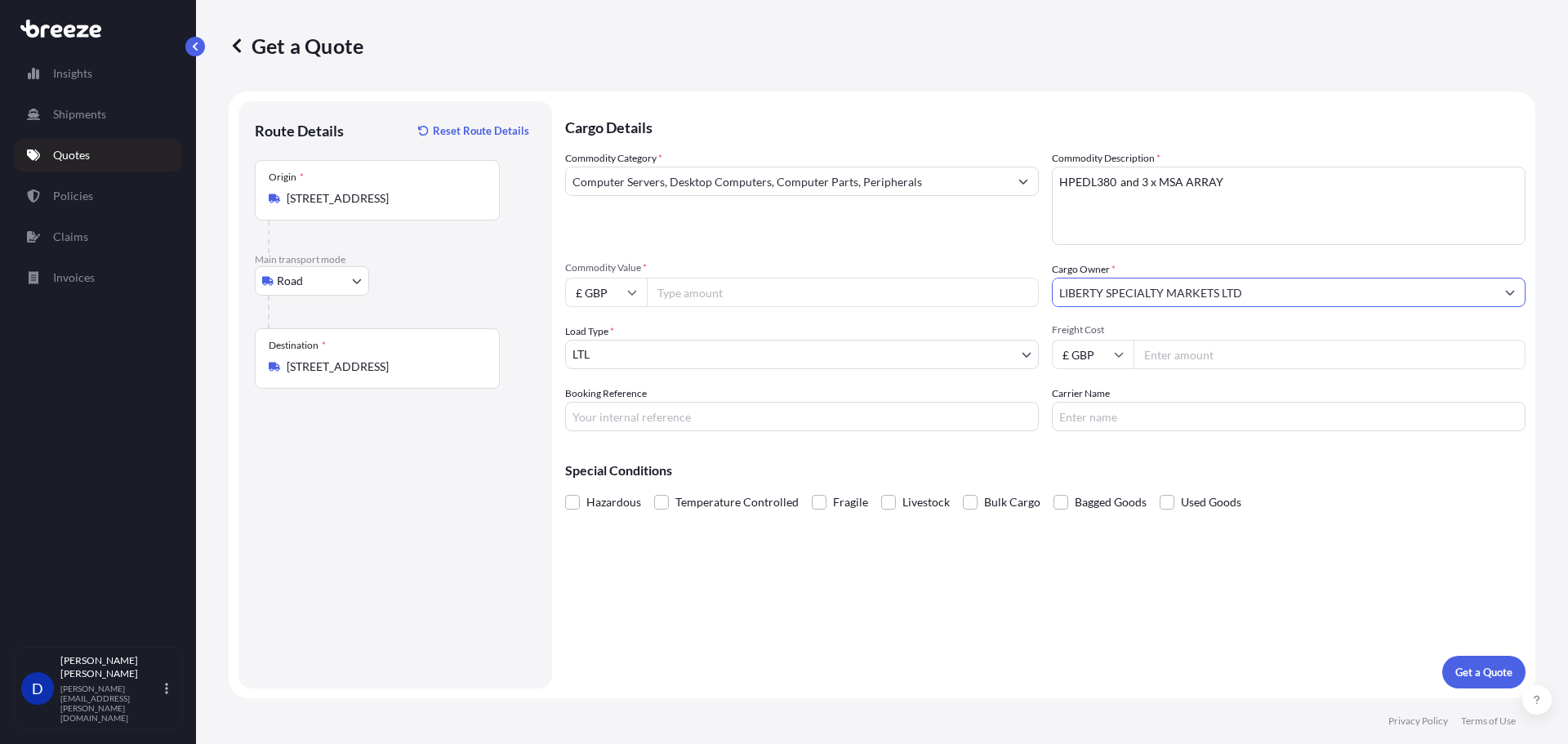
type input "LIBERTY SPECIALTY MARKETS LTD"
click at [725, 291] on input "Commodity Value *" at bounding box center [843, 292] width 392 height 30
click at [706, 356] on body "15 options available. 15 options available. 0 options available. 1 option avail…" at bounding box center [784, 372] width 1568 height 744
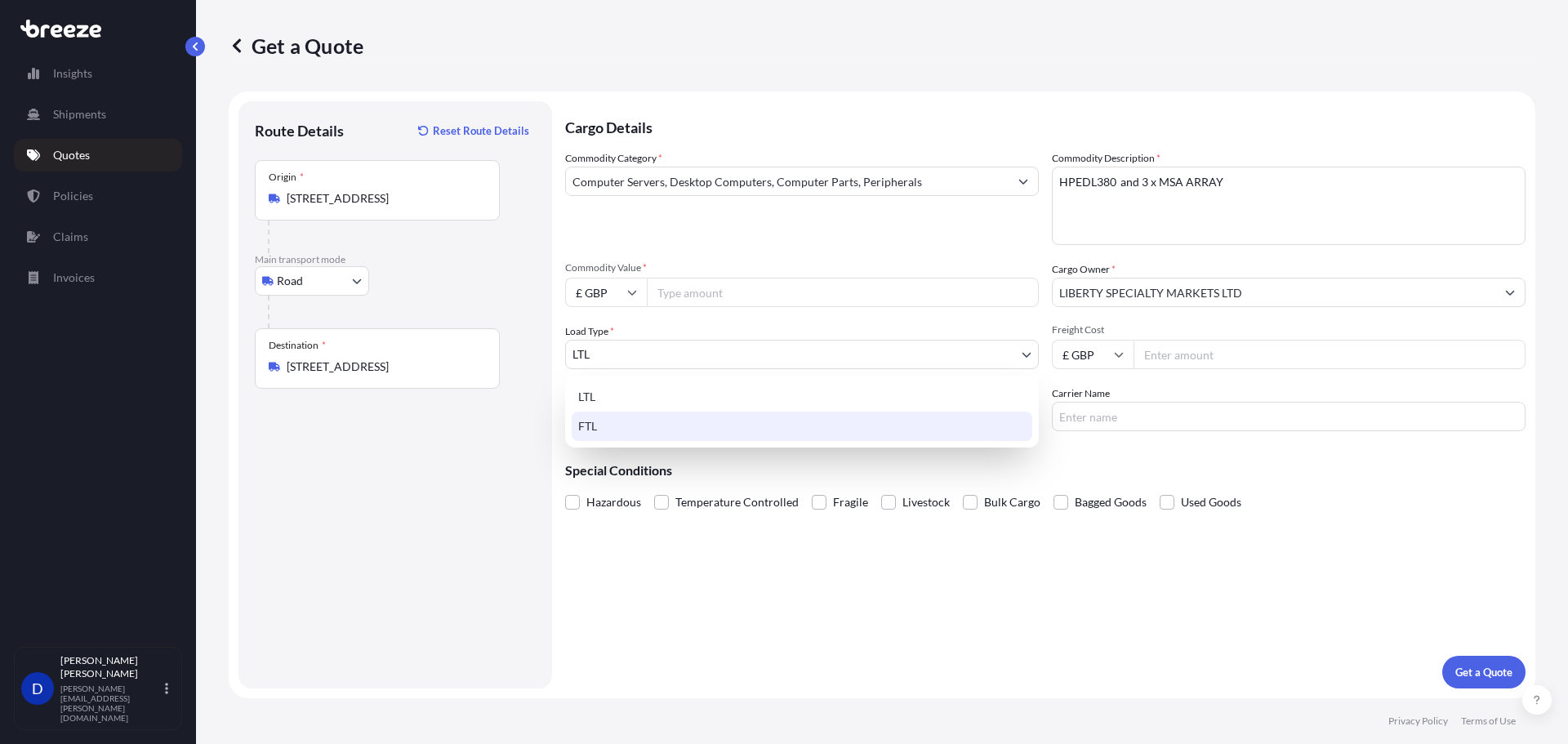
click at [675, 436] on div "FTL" at bounding box center [802, 426] width 460 height 30
select select "2"
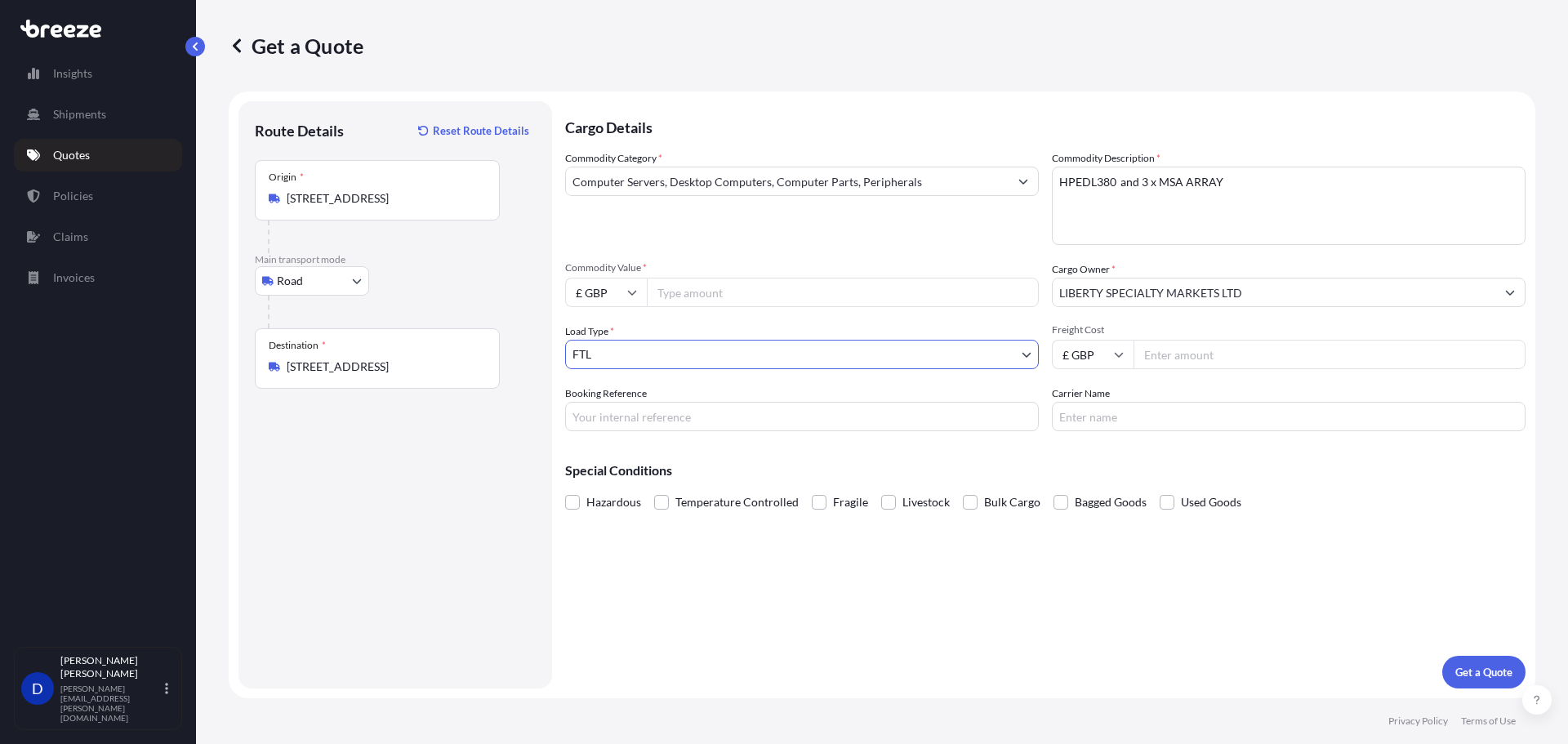
click at [735, 270] on span "Commodity Value *" at bounding box center [802, 267] width 474 height 13
click at [735, 278] on input "Commodity Value *" at bounding box center [843, 292] width 392 height 30
click at [731, 285] on input "Commodity Value *" at bounding box center [843, 292] width 392 height 30
paste input "280635.40"
type input "280635.40"
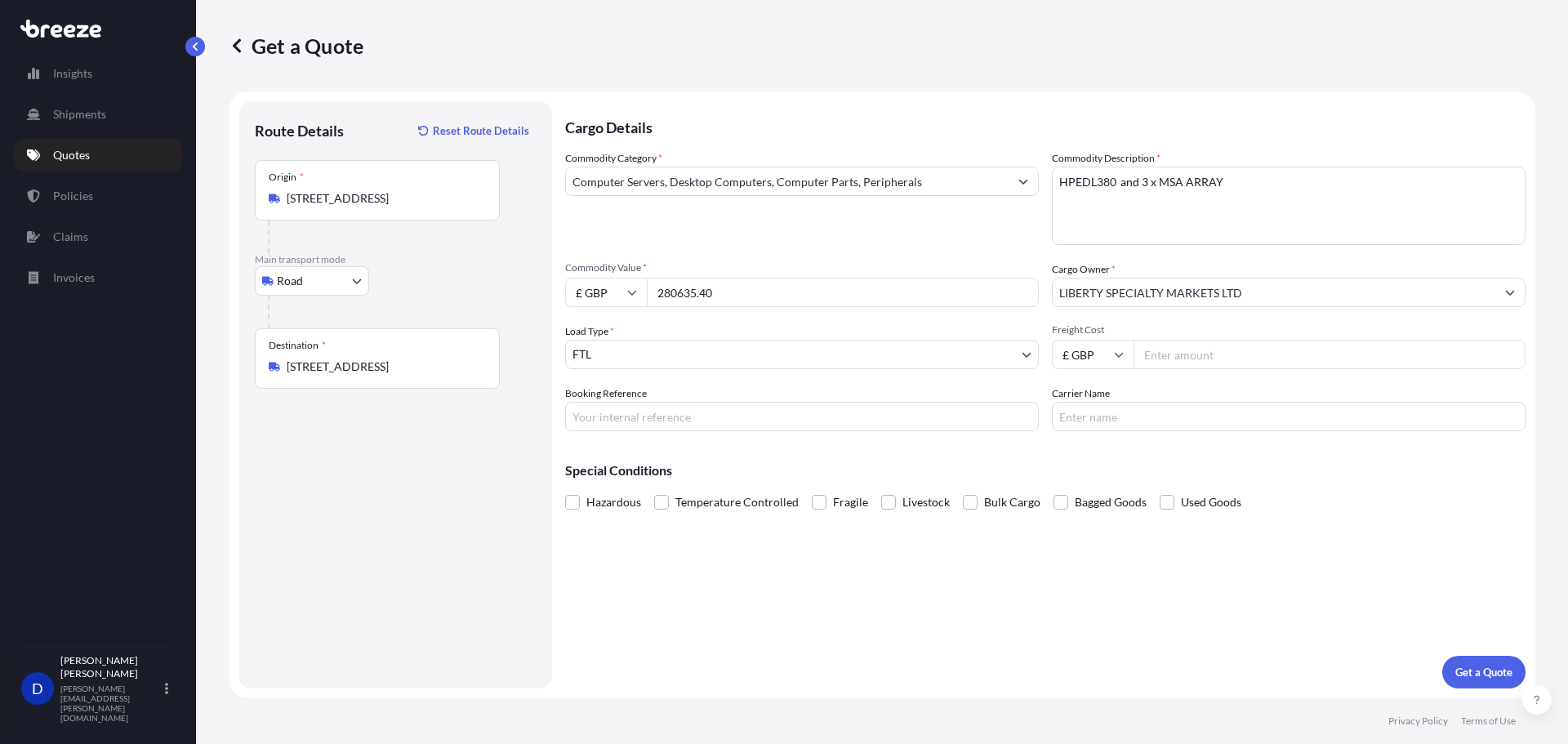
click at [1159, 354] on input "Freight Cost" at bounding box center [1330, 354] width 392 height 30
paste input "3895.0"
type input "3895.0"
click at [1106, 416] on input "Carrier Name" at bounding box center [1288, 416] width 474 height 30
type input "COUNTRYWIDE FREIGHT"
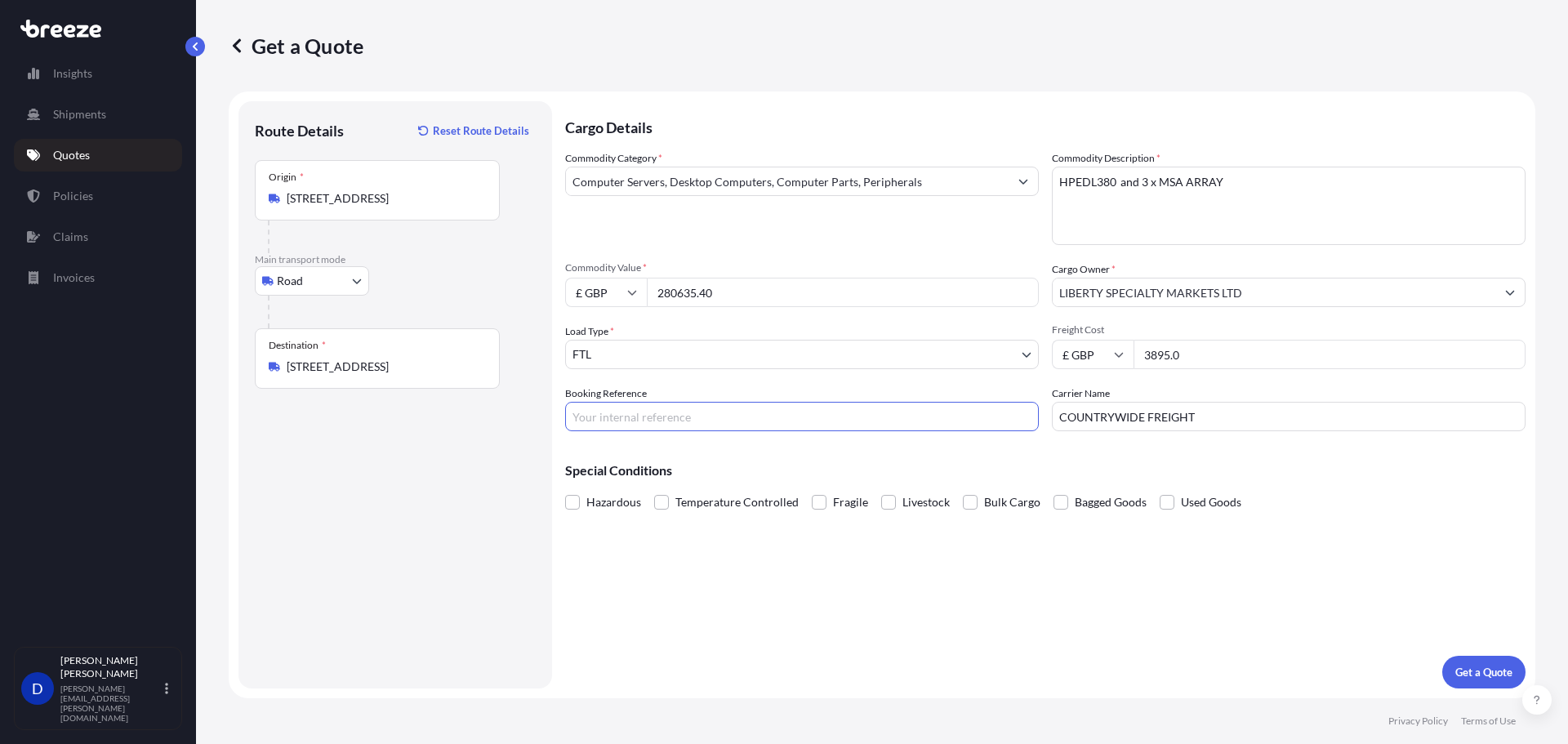
click at [716, 423] on input "Booking Reference" at bounding box center [802, 416] width 474 height 30
type input "024759"
click at [1462, 673] on p "Get a Quote" at bounding box center [1484, 671] width 57 height 16
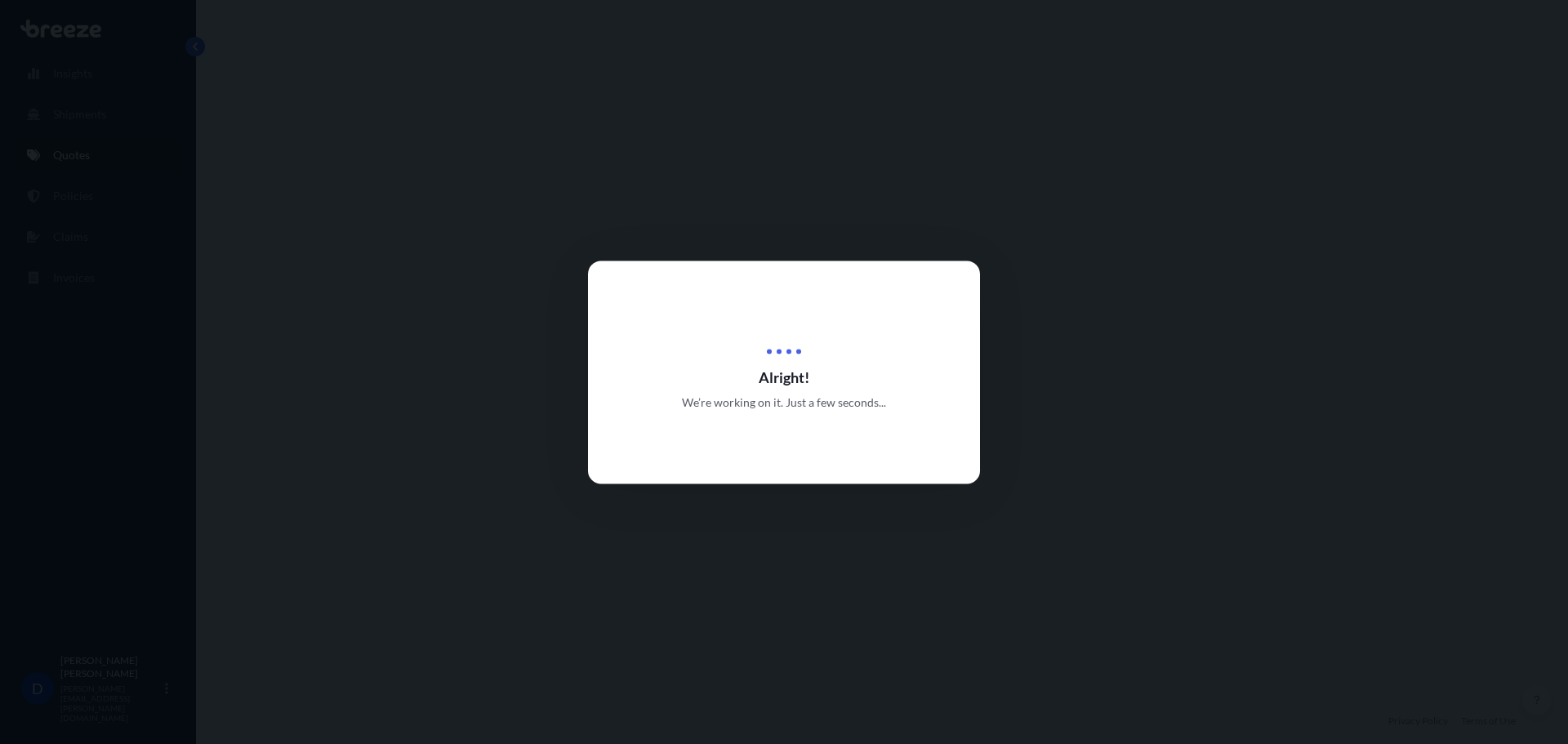
select select "Road"
select select "2"
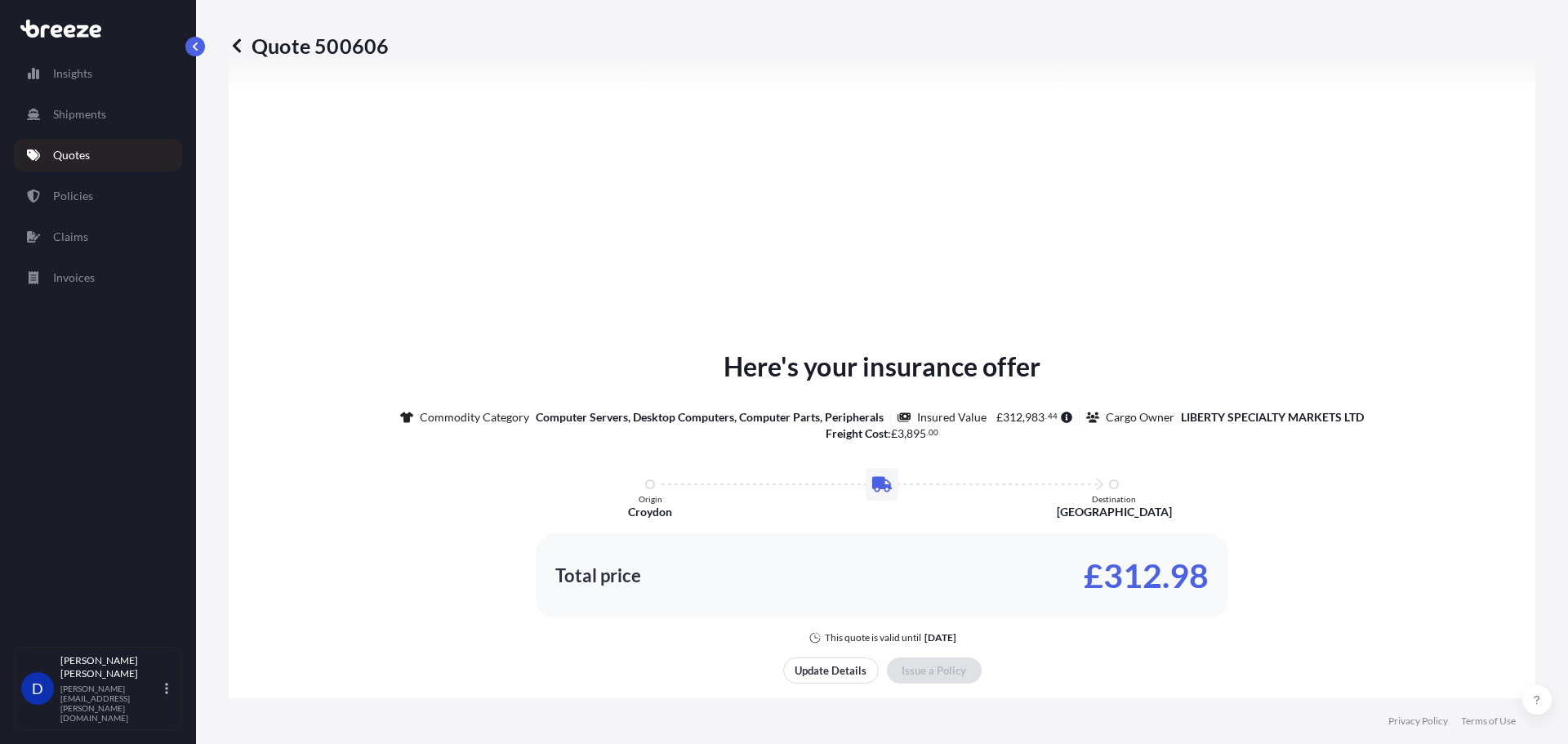
scroll to position [1847, 0]
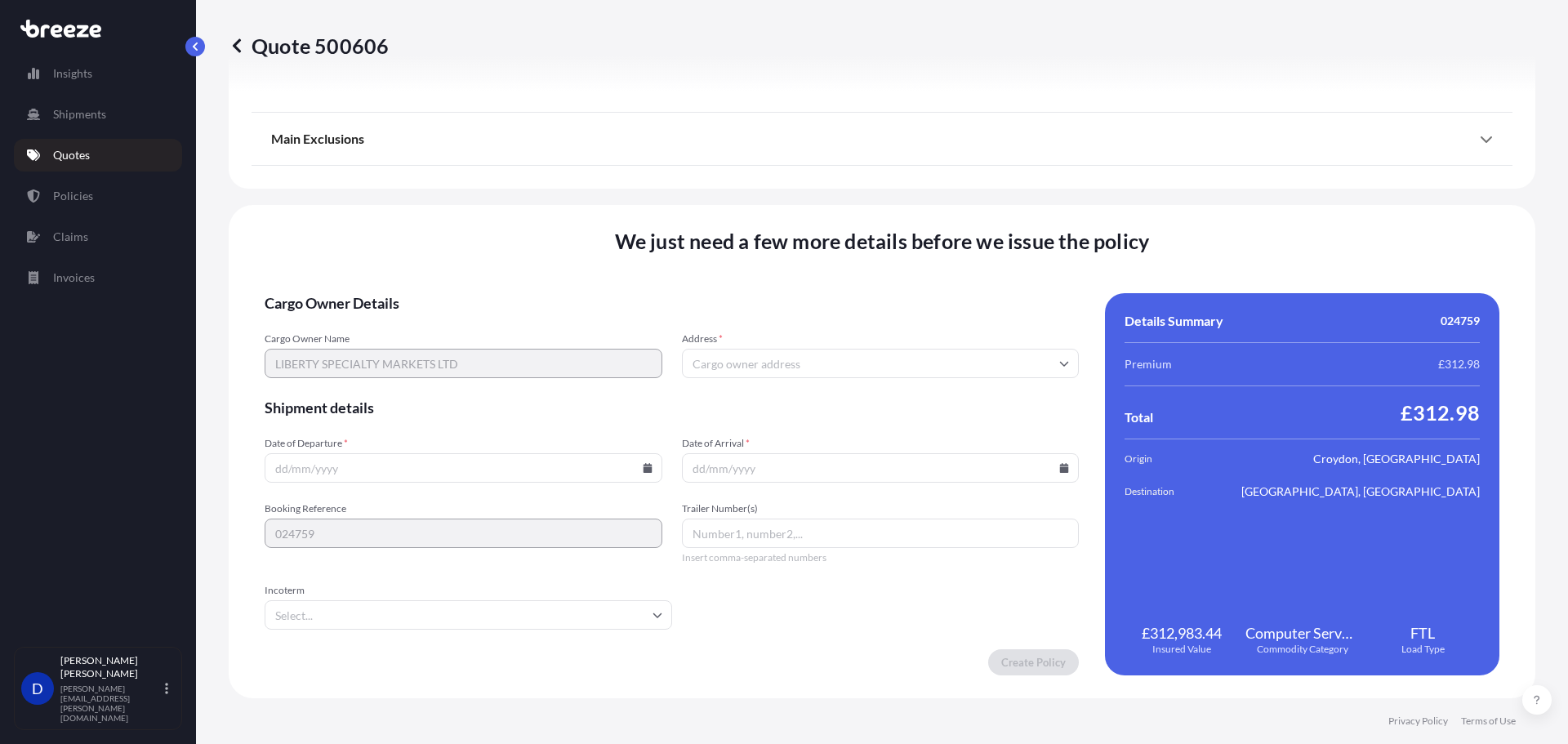
click at [440, 454] on input "Date of Departure *" at bounding box center [463, 467] width 398 height 30
click at [643, 470] on icon at bounding box center [647, 468] width 9 height 10
click at [348, 292] on button "6" at bounding box center [346, 291] width 26 height 26
type input "[DATE]"
click at [1060, 467] on icon at bounding box center [1064, 468] width 9 height 10
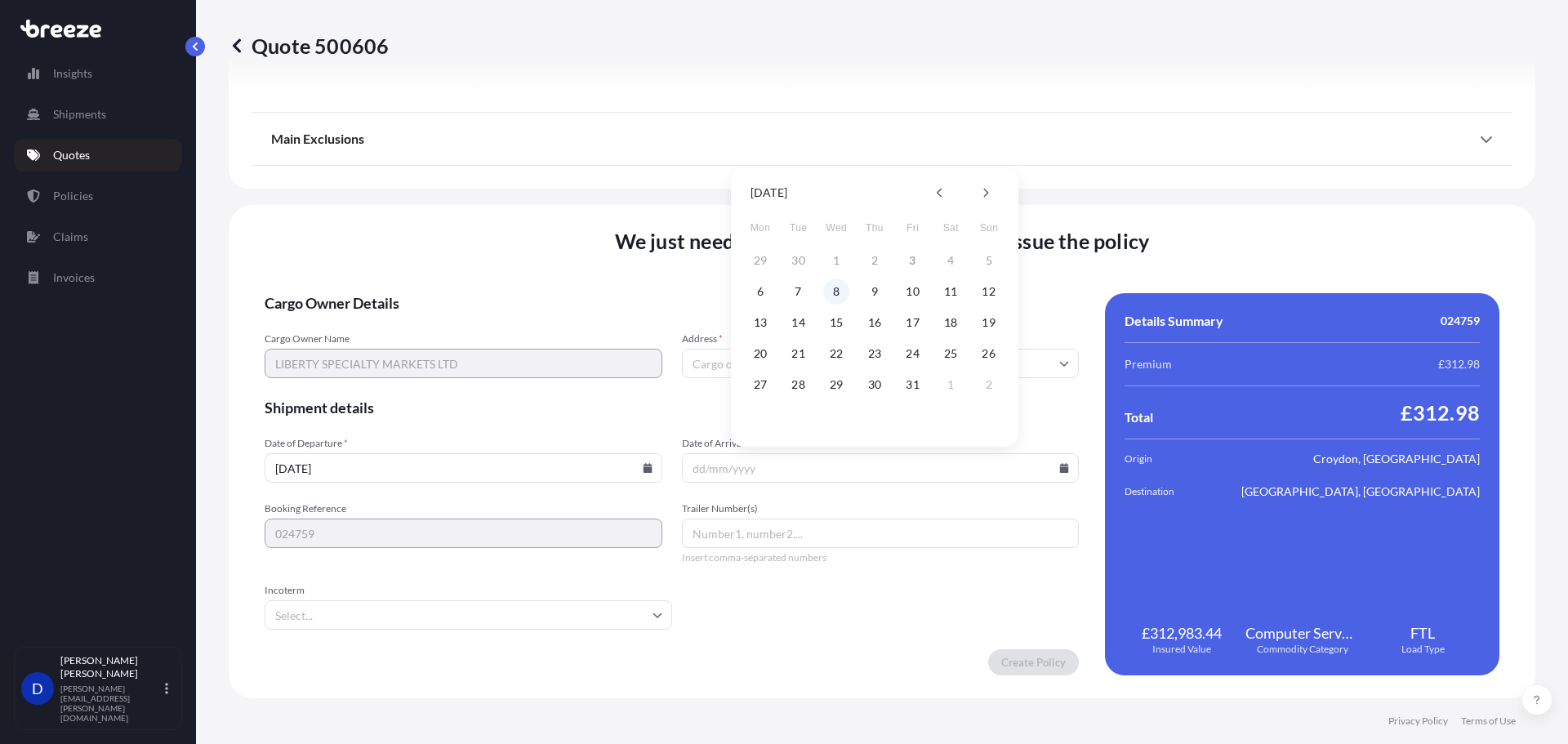
click at [832, 288] on button "8" at bounding box center [836, 291] width 26 height 26
type input "[DATE]"
click at [746, 361] on input "Address *" at bounding box center [880, 363] width 398 height 30
drag, startPoint x: 1435, startPoint y: 222, endPoint x: 1224, endPoint y: 291, distance: 222.0
click at [1435, 222] on div "We just need a few more details before we issue the policy Cargo Owner Details …" at bounding box center [882, 452] width 1307 height 493
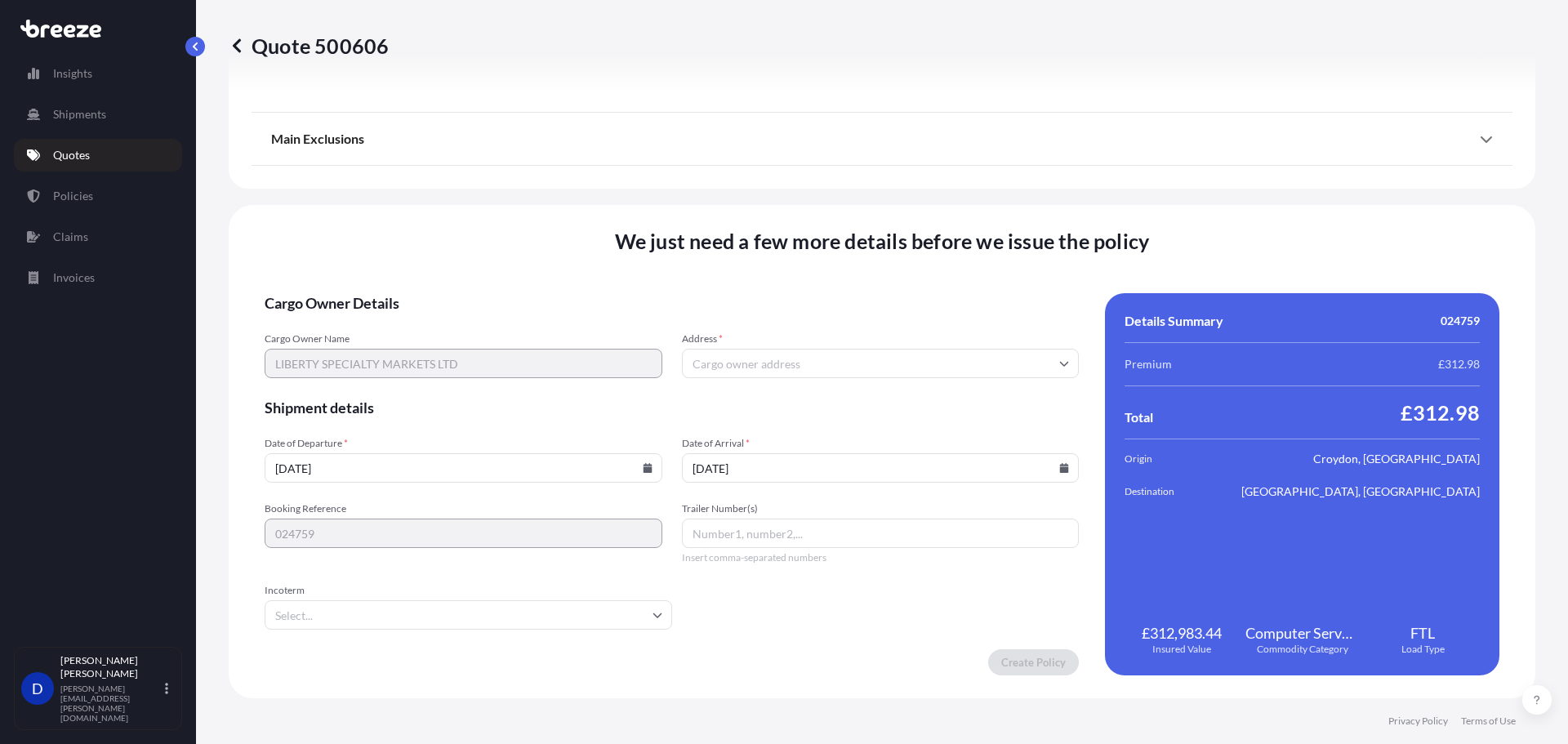
click at [749, 356] on input "Address *" at bounding box center [880, 363] width 398 height 30
paste input "[STREET_ADDRESS]"
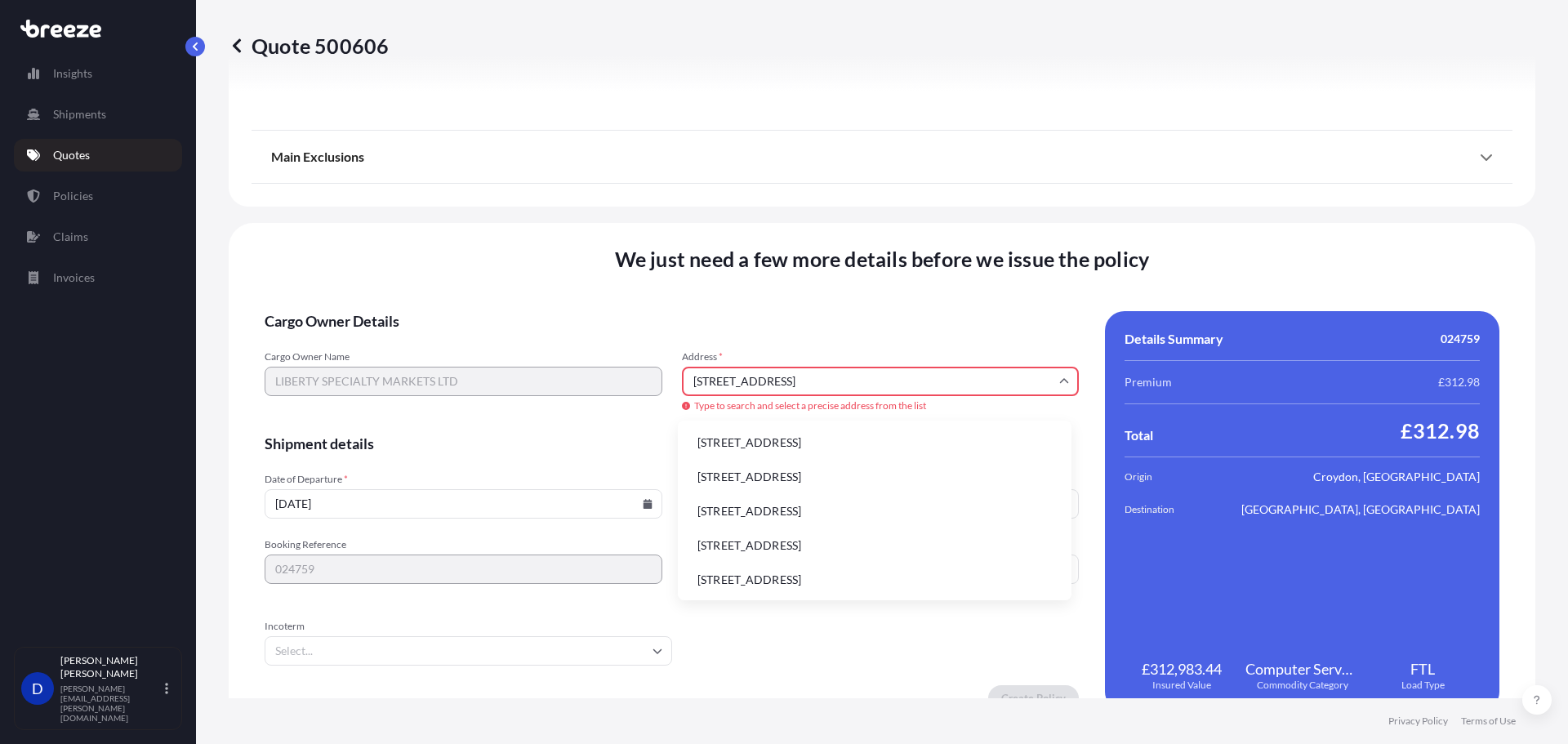
click at [460, 368] on div "Cargo Owner Name LIBERTY SPECIALTY MARKETS LTD Address * [STREET_ADDRESS] Type …" at bounding box center [672, 382] width 814 height 63
click at [947, 382] on input "[STREET_ADDRESS]" at bounding box center [880, 381] width 398 height 30
click at [910, 438] on li "[STREET_ADDRESS]" at bounding box center [874, 443] width 380 height 31
type input "[STREET_ADDRESS]"
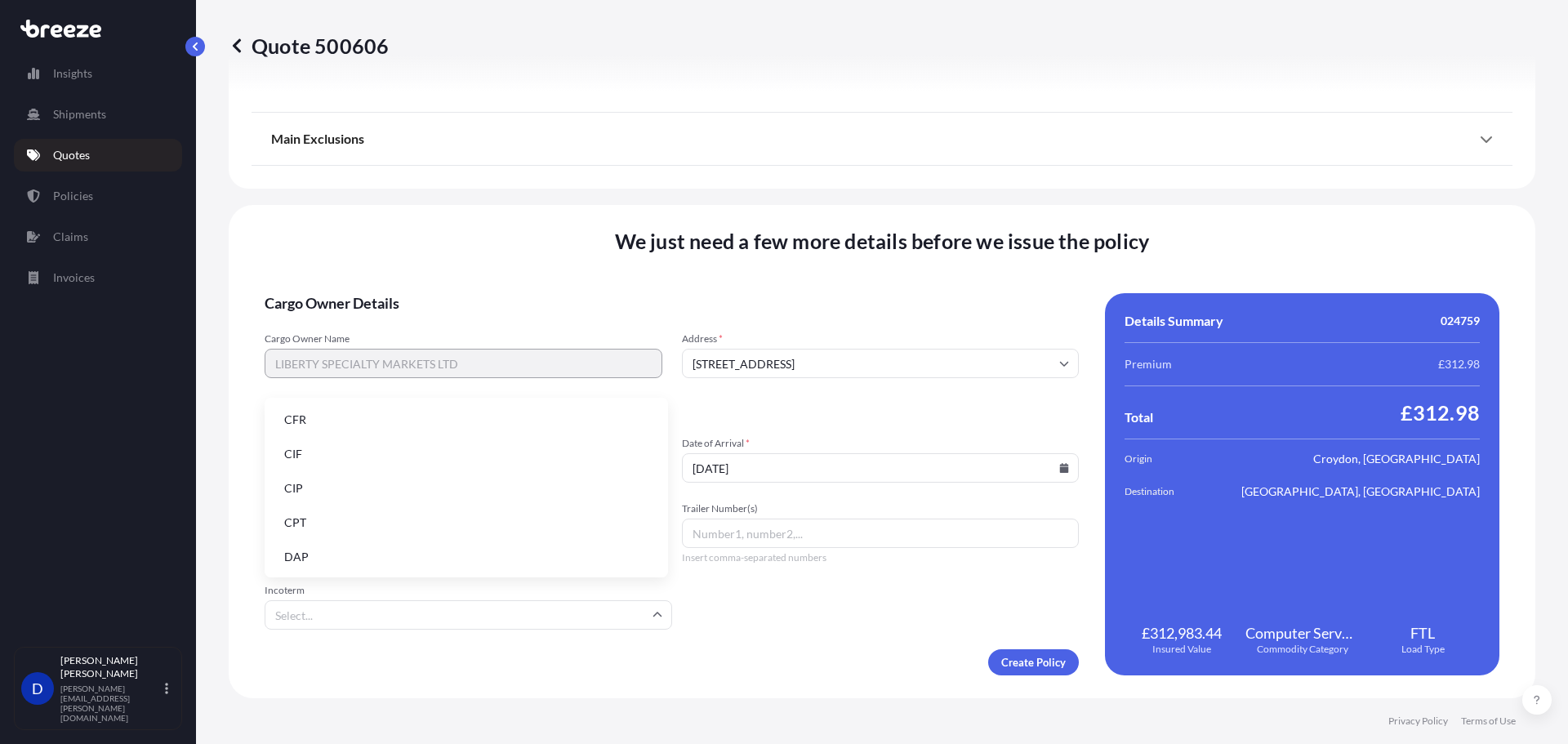
click at [602, 615] on input "Incoterm" at bounding box center [468, 614] width 407 height 30
click at [469, 415] on li "DPU" at bounding box center [466, 418] width 390 height 31
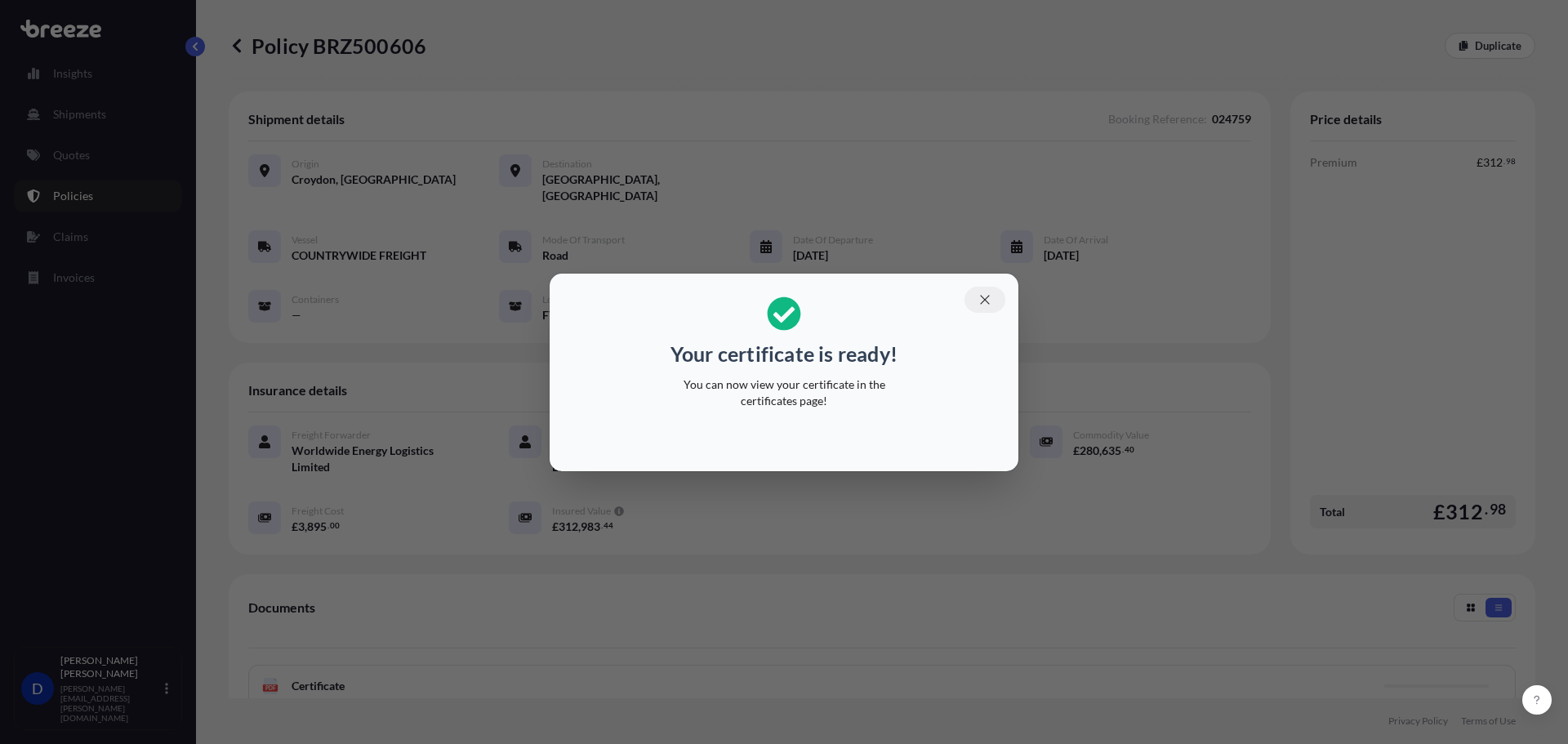
click at [983, 290] on button "button" at bounding box center [985, 299] width 41 height 26
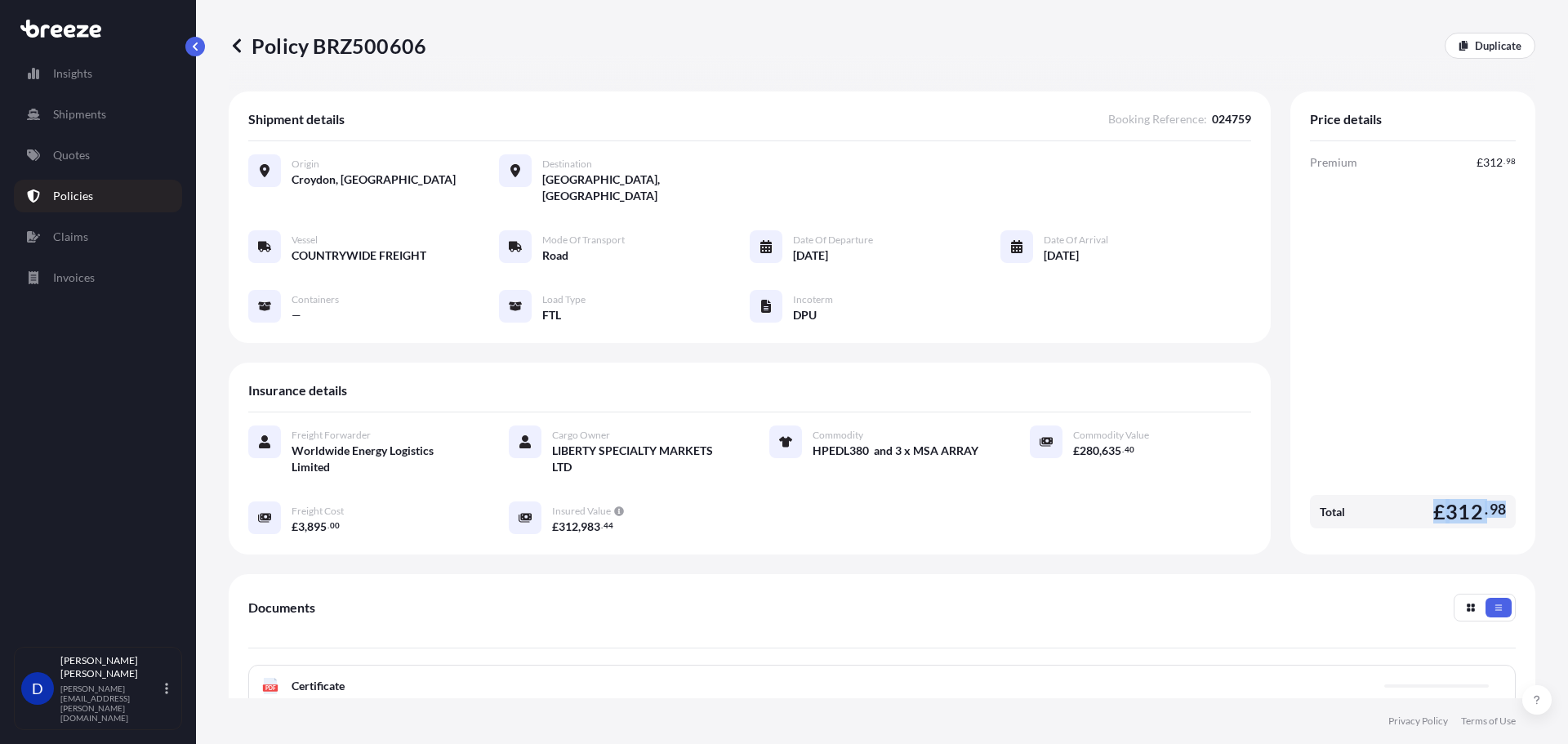
drag, startPoint x: 1413, startPoint y: 505, endPoint x: 1493, endPoint y: 491, distance: 81.2
click at [1511, 493] on div "Price details Premium £ 312 . 98 Total £ 312 . 98" at bounding box center [1413, 323] width 245 height 463
click at [1406, 506] on div "Total £ 312 . 98" at bounding box center [1413, 512] width 206 height 34
drag, startPoint x: 1434, startPoint y: 491, endPoint x: 1499, endPoint y: 494, distance: 65.1
click at [1499, 495] on div "Total £ 312 . 98" at bounding box center [1413, 512] width 206 height 34
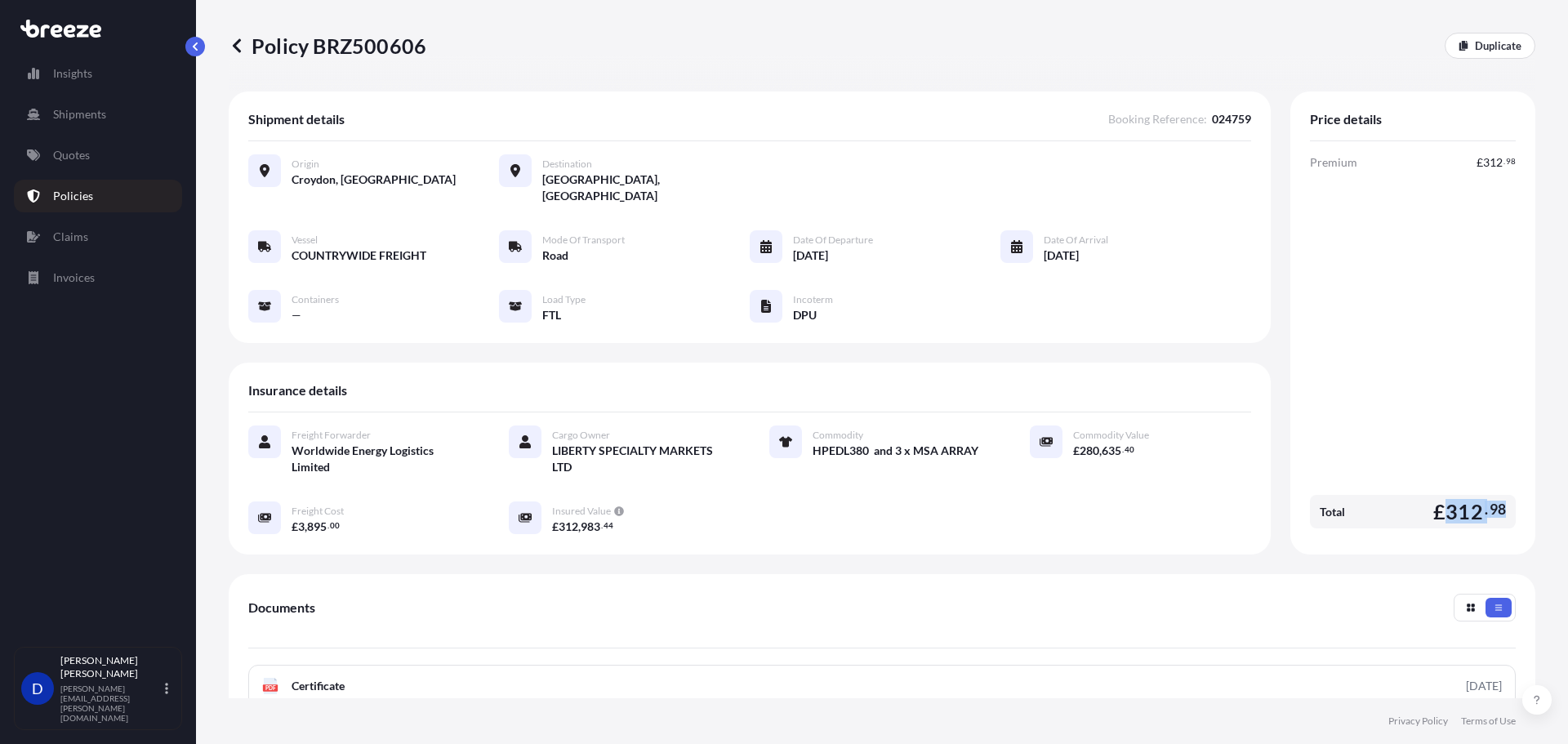
copy span "312 . 98"
